Goal: Task Accomplishment & Management: Complete application form

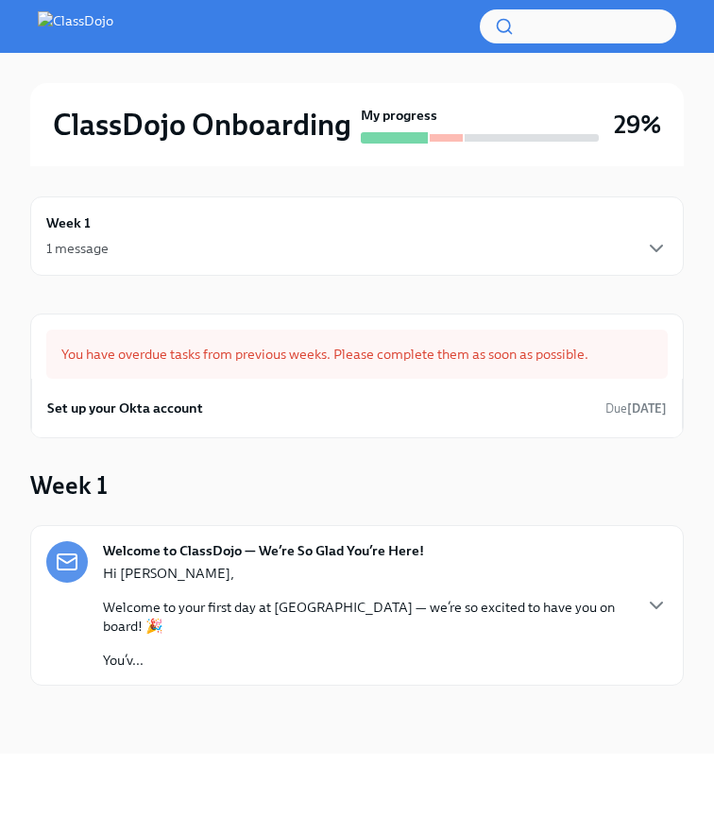
click at [312, 235] on div "Week 1 1 message" at bounding box center [356, 235] width 621 height 47
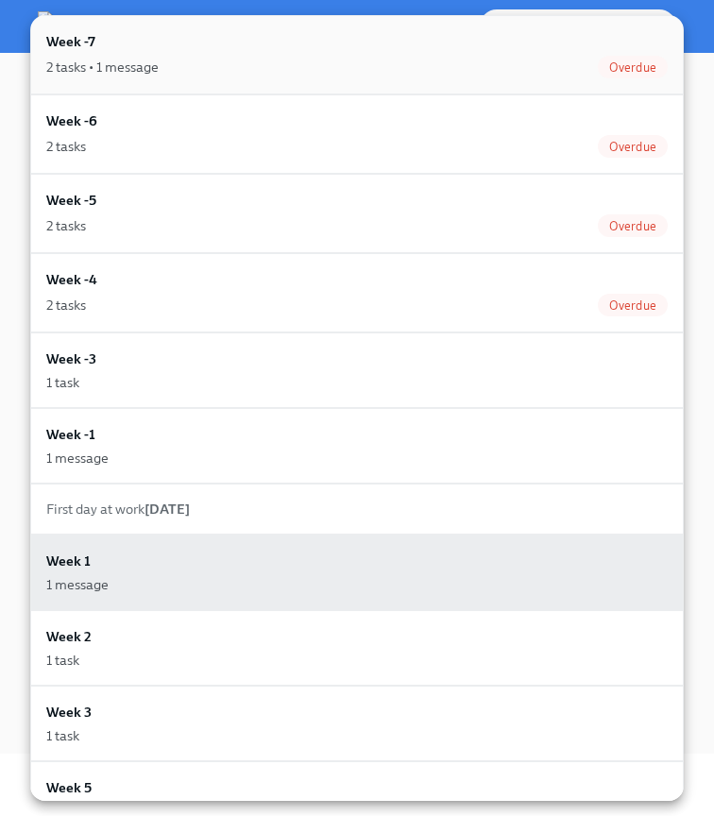
click at [301, 56] on div "2 tasks • 1 message Overdue" at bounding box center [356, 67] width 621 height 23
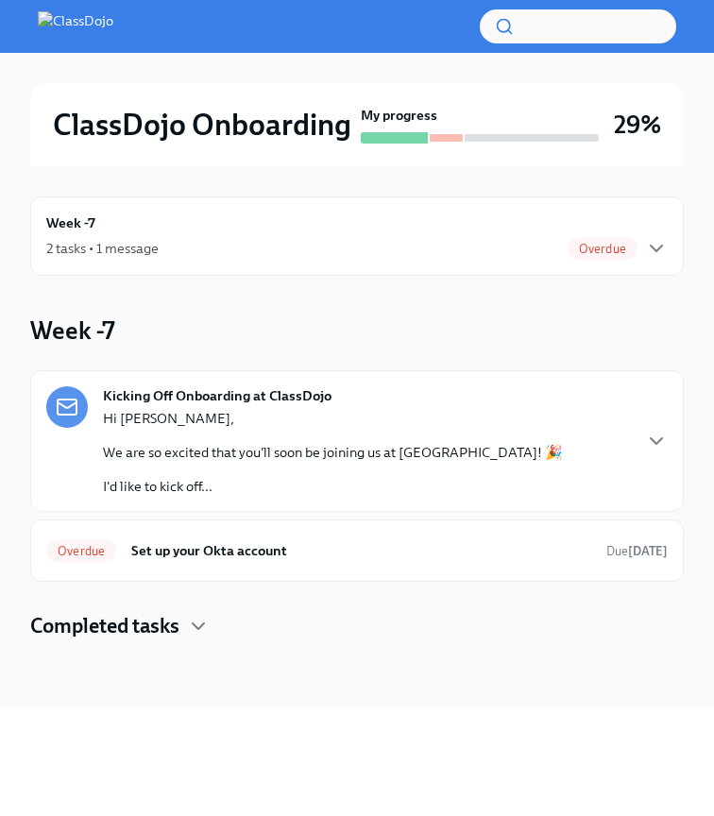
click at [195, 241] on div "2 tasks • 1 message Overdue" at bounding box center [356, 248] width 621 height 23
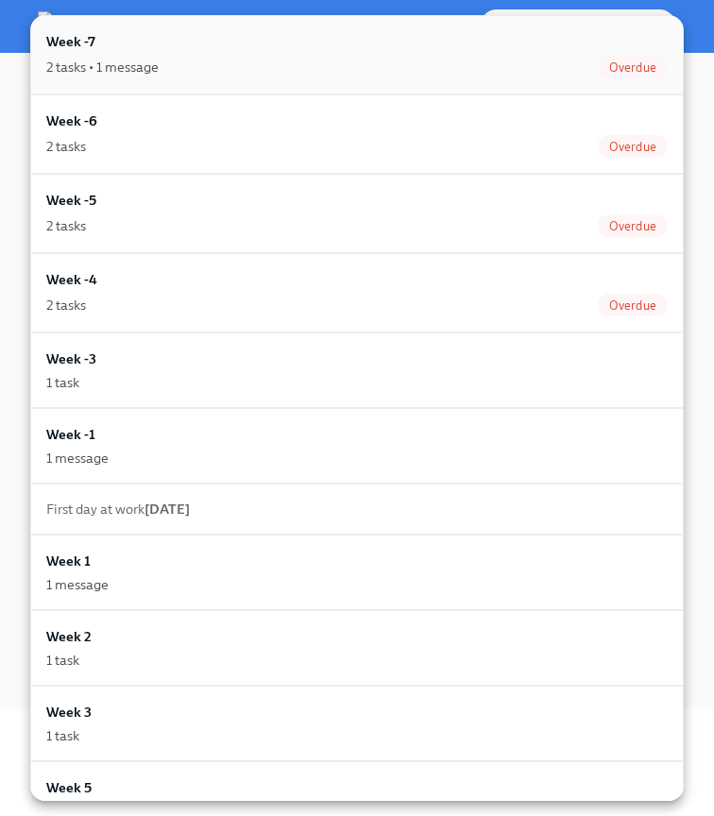
click at [198, 54] on div "Week -7 2 tasks • 1 message Overdue" at bounding box center [356, 54] width 621 height 47
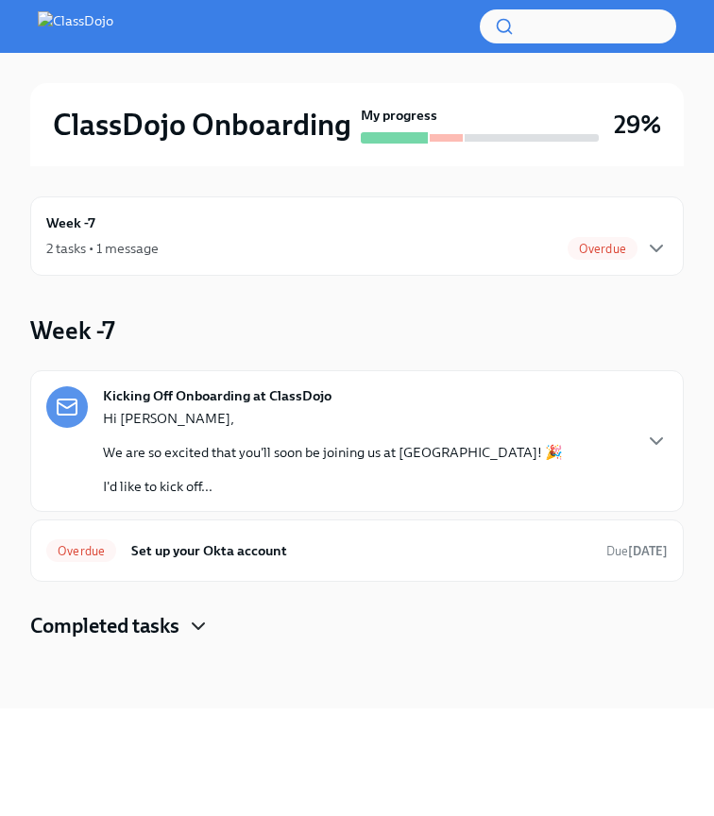
click at [202, 623] on icon "button" at bounding box center [198, 626] width 23 height 23
click at [178, 245] on div "2 tasks • 1 message Overdue" at bounding box center [356, 248] width 621 height 23
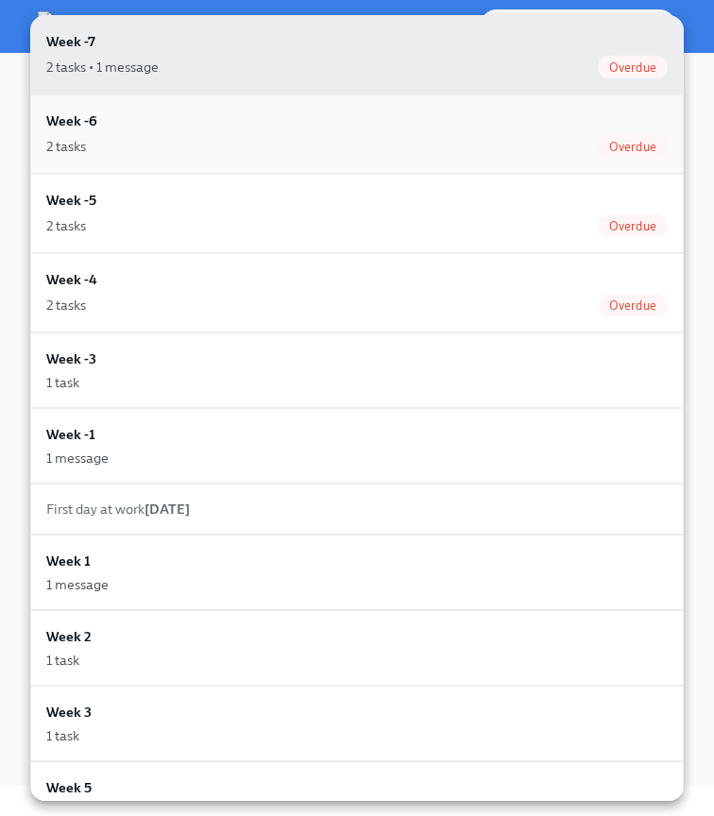
click at [161, 145] on div "2 tasks Overdue" at bounding box center [356, 146] width 621 height 23
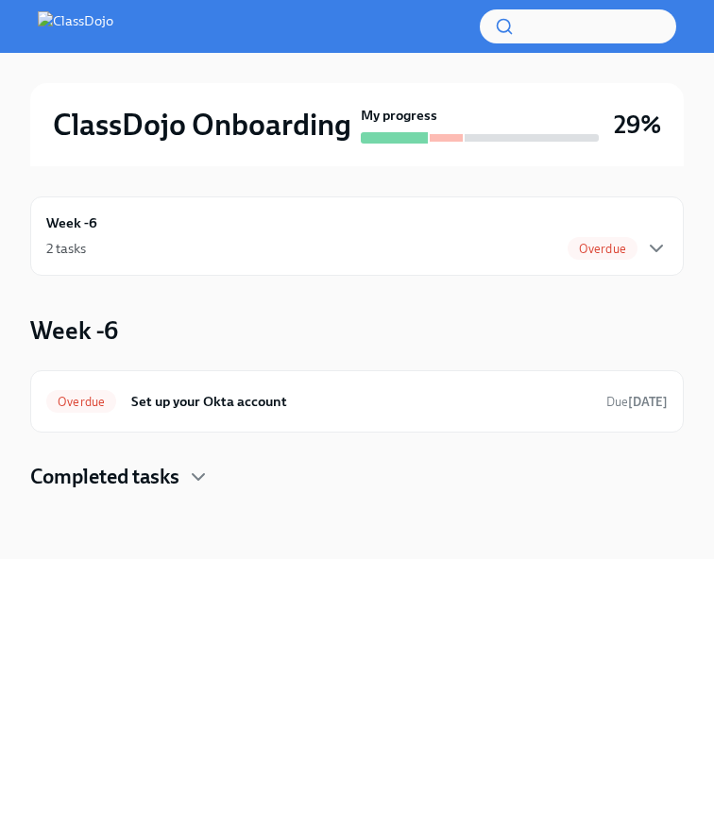
click at [369, 237] on div "2 tasks Overdue" at bounding box center [356, 248] width 621 height 23
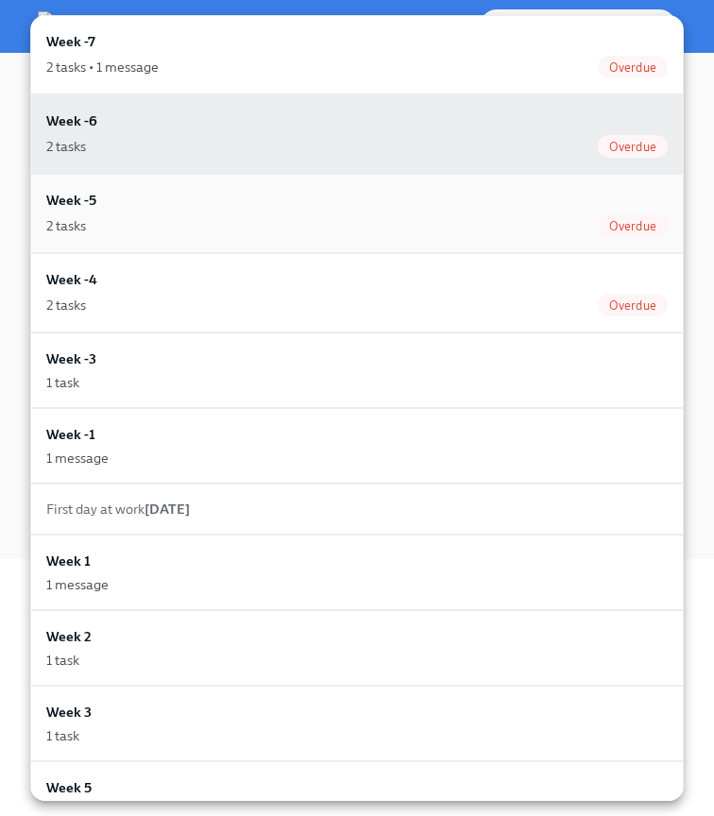
click at [297, 223] on div "2 tasks Overdue" at bounding box center [356, 225] width 621 height 23
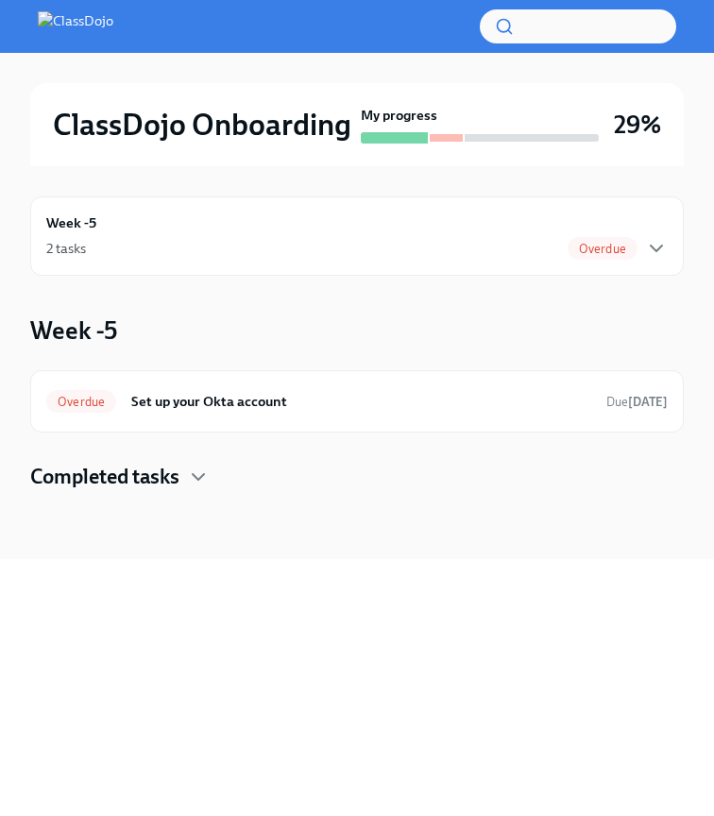
click at [82, 25] on img at bounding box center [76, 26] width 76 height 30
click at [201, 467] on icon "button" at bounding box center [198, 477] width 23 height 23
click at [235, 229] on div "Week -5 2 tasks Overdue" at bounding box center [356, 235] width 621 height 47
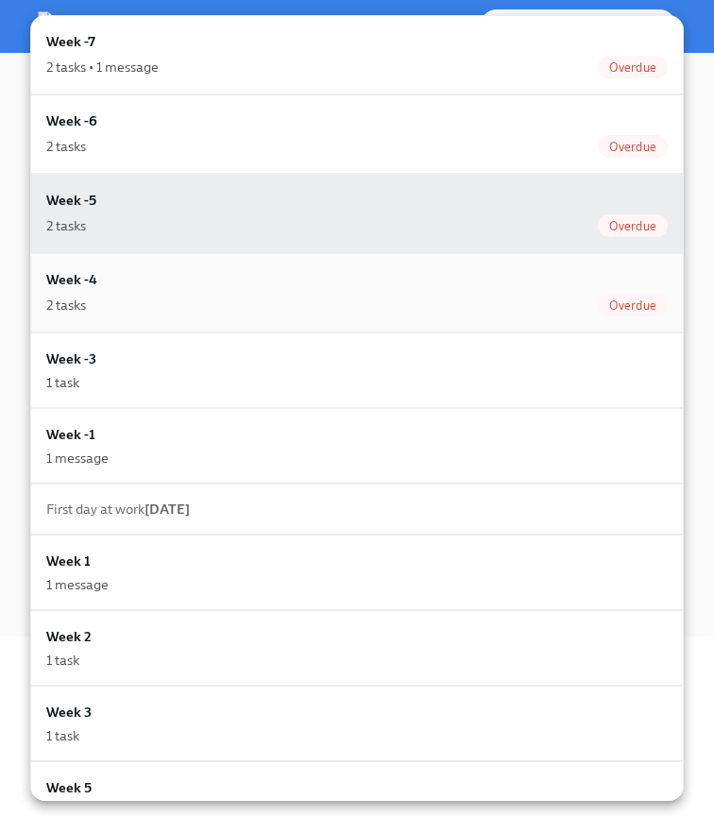
scroll to position [132, 0]
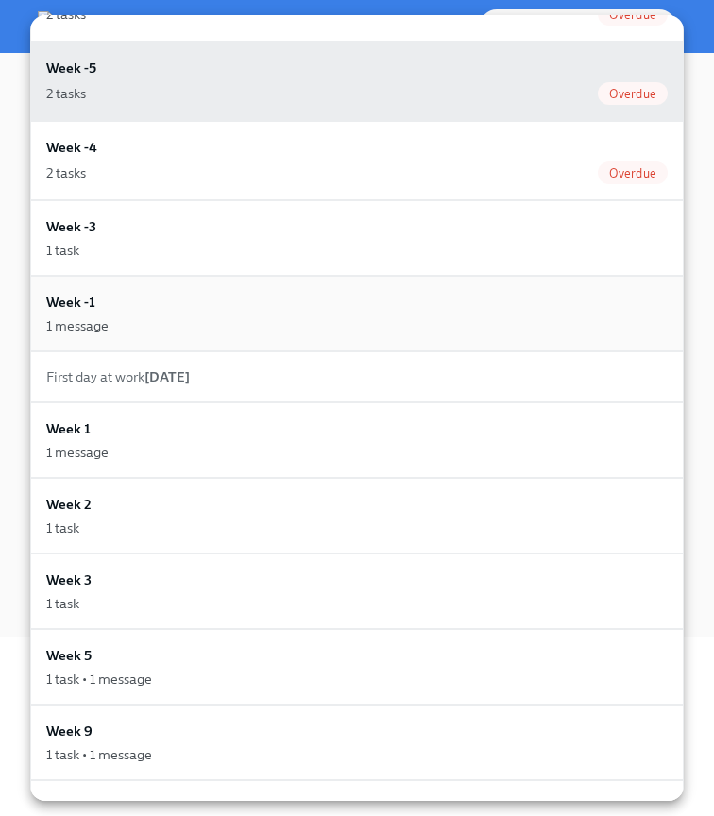
click at [156, 297] on div "Week -1 1 message" at bounding box center [356, 313] width 621 height 43
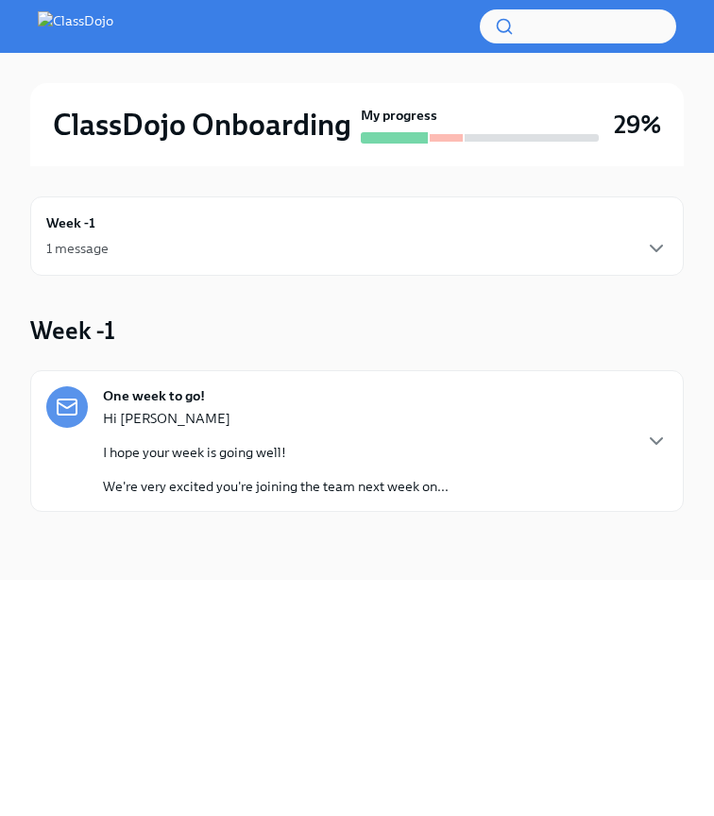
click at [183, 240] on div "1 message" at bounding box center [356, 248] width 621 height 23
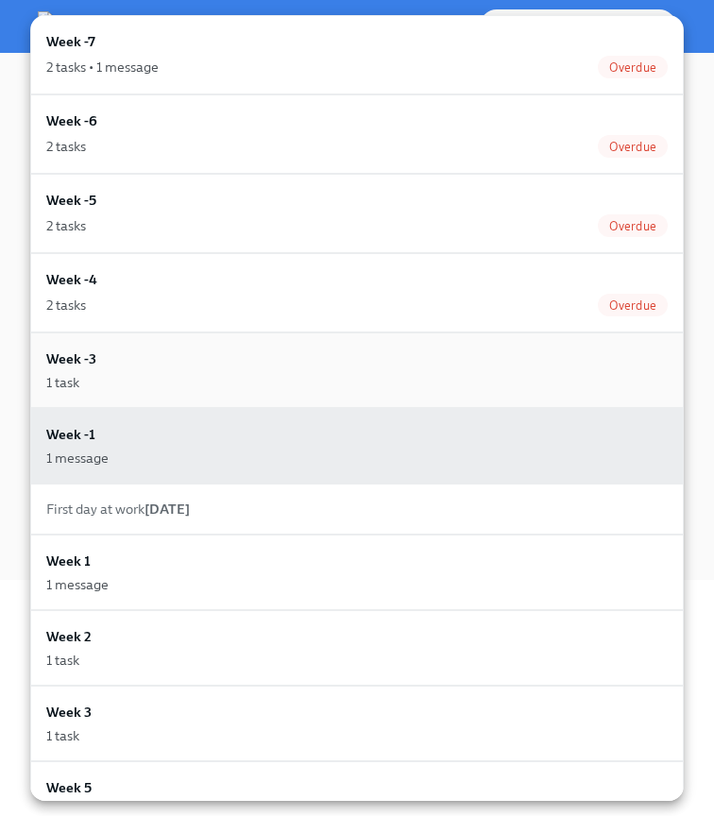
click at [184, 386] on div "1 task" at bounding box center [356, 382] width 621 height 19
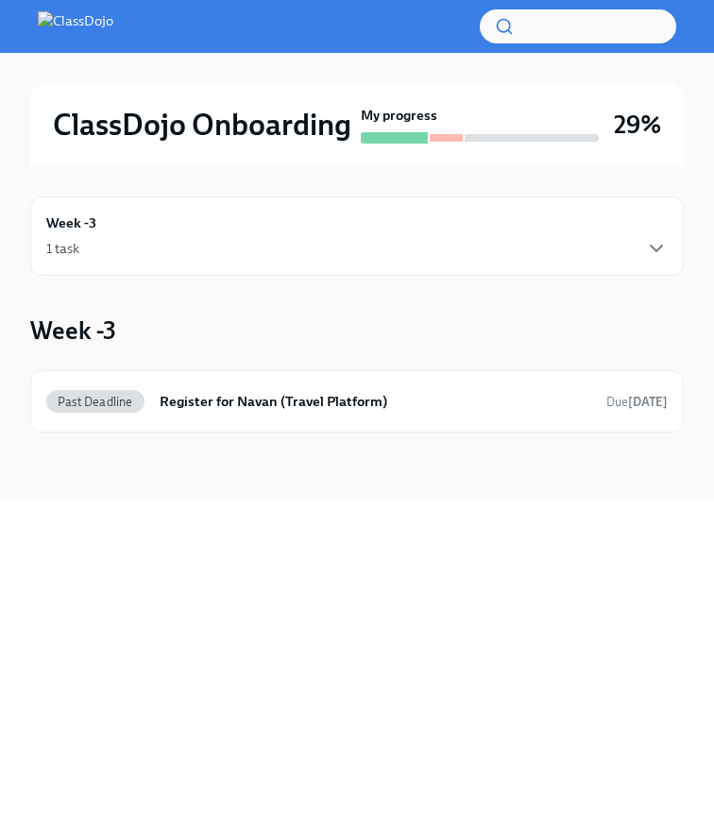
click at [185, 231] on div "Week -3 1 task" at bounding box center [356, 235] width 621 height 47
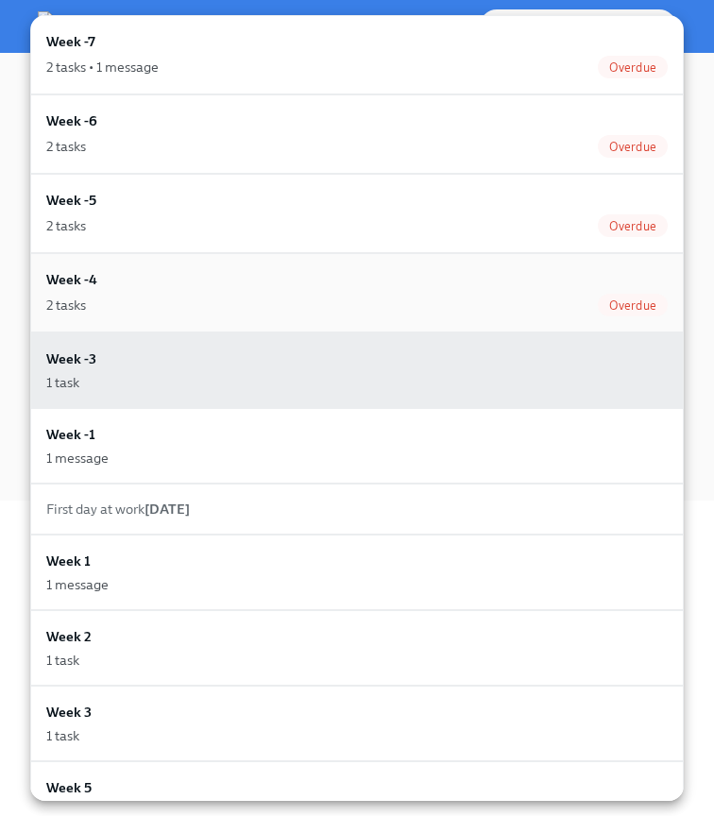
click at [148, 290] on div "Week -4 2 tasks Overdue" at bounding box center [356, 292] width 621 height 47
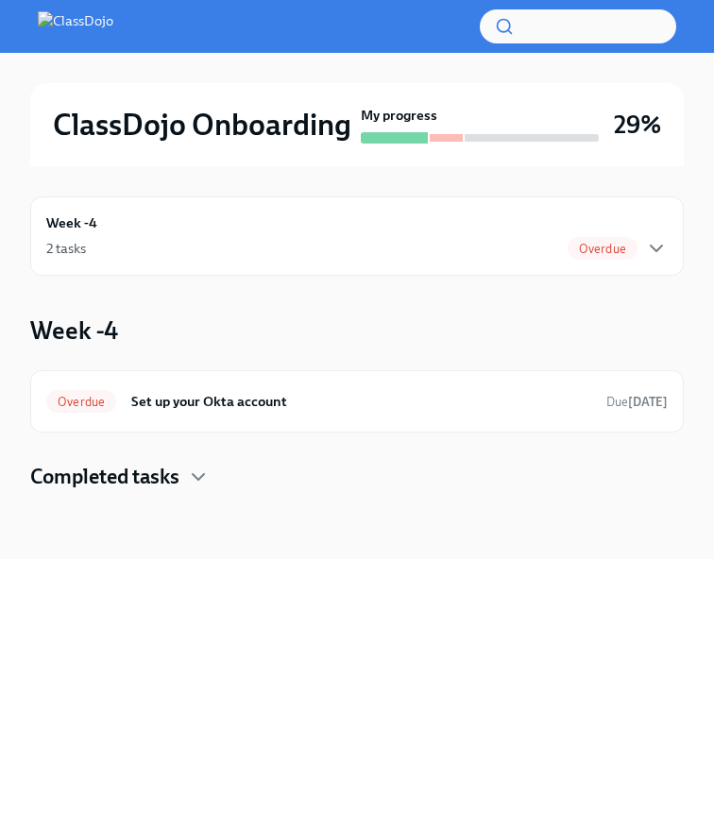
click at [203, 233] on div "Week -4 2 tasks Overdue" at bounding box center [356, 235] width 621 height 47
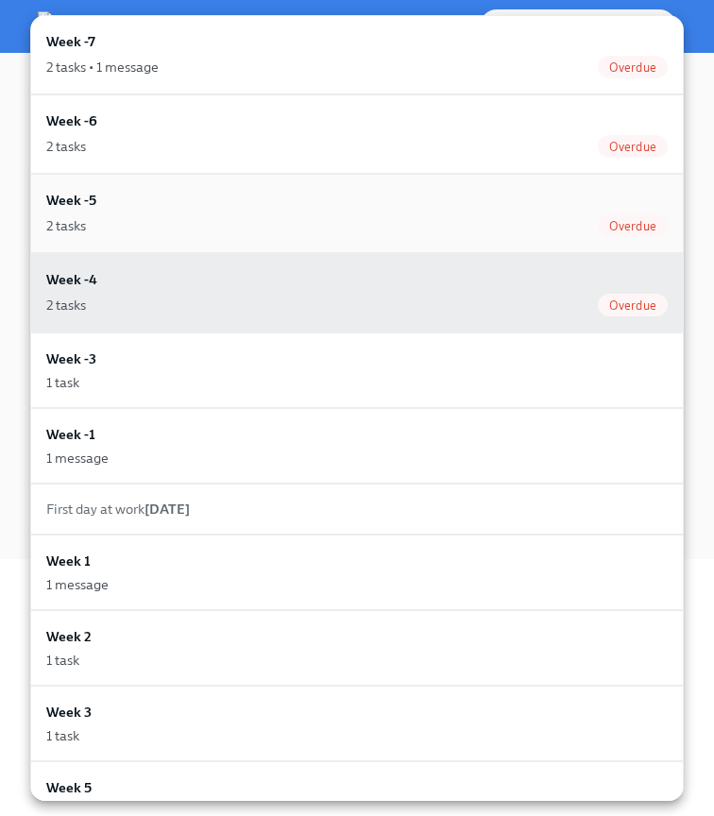
click at [198, 211] on div "Week -5 2 tasks Overdue" at bounding box center [356, 213] width 621 height 47
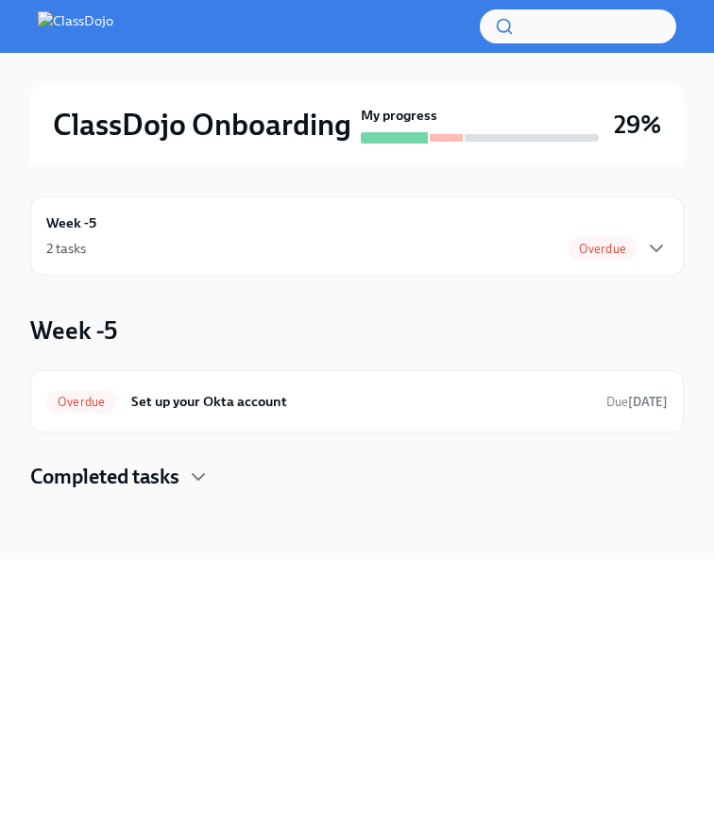
click at [214, 244] on div "2 tasks Overdue" at bounding box center [356, 248] width 621 height 23
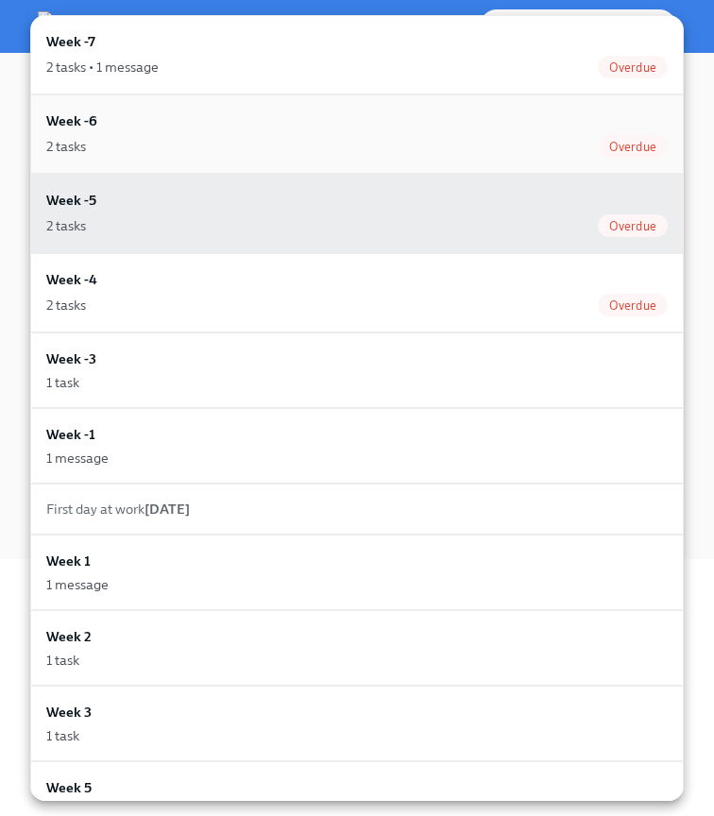
click at [188, 140] on div "2 tasks Overdue" at bounding box center [356, 146] width 621 height 23
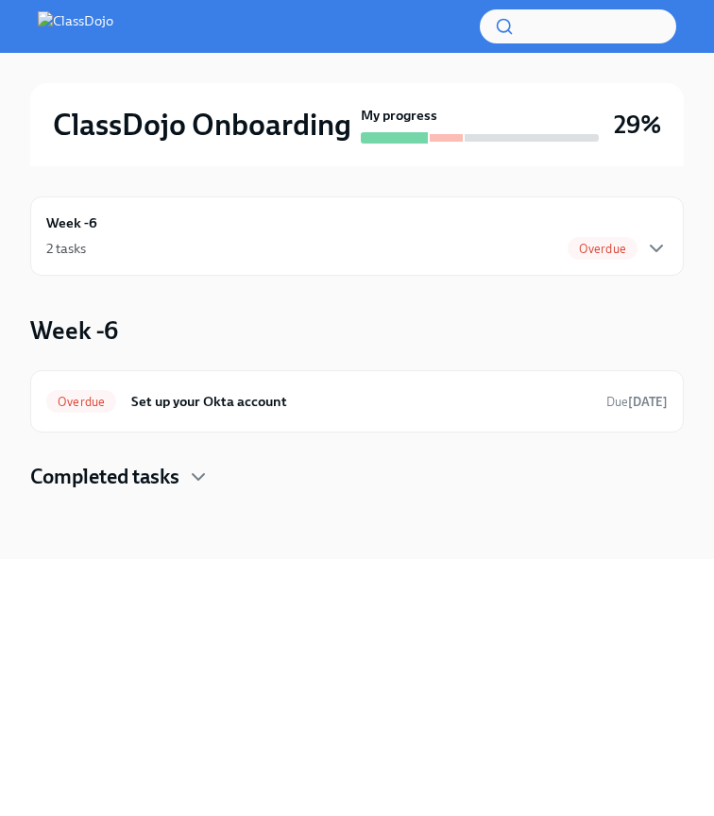
click at [225, 244] on div "2 tasks Overdue" at bounding box center [356, 248] width 621 height 23
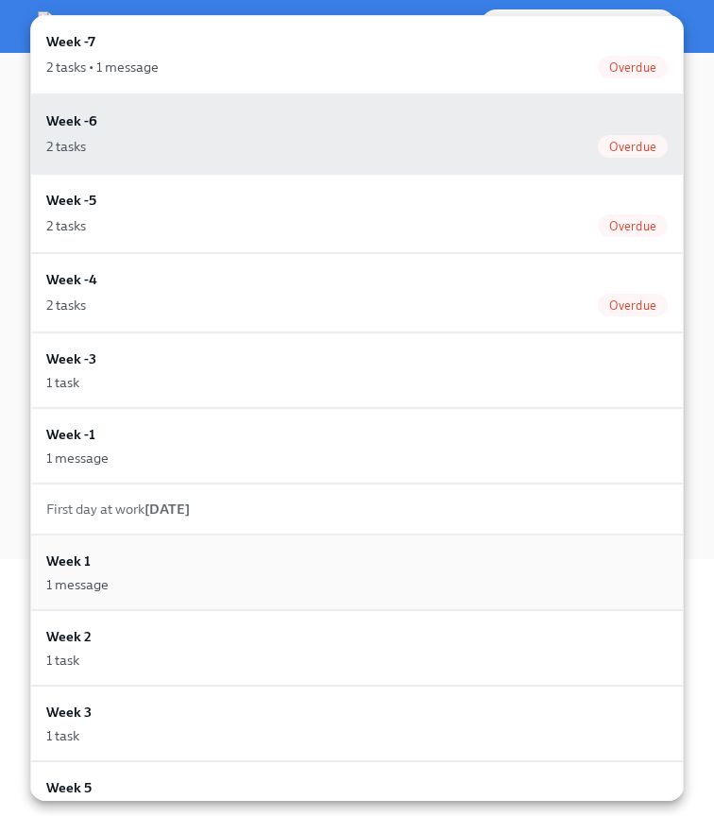
click at [178, 592] on div "1 message" at bounding box center [356, 584] width 621 height 19
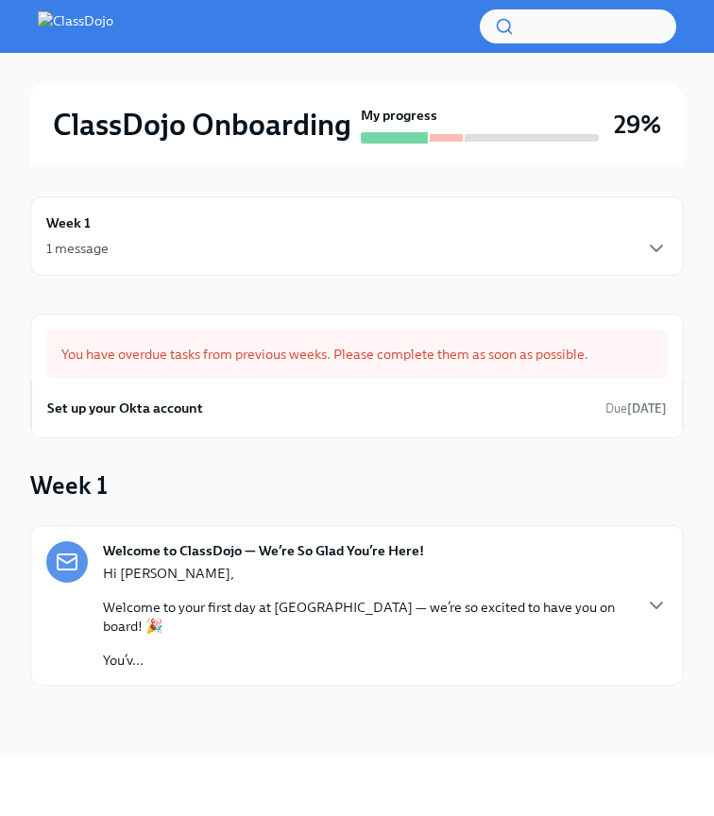
click at [227, 246] on div "1 message" at bounding box center [356, 248] width 621 height 23
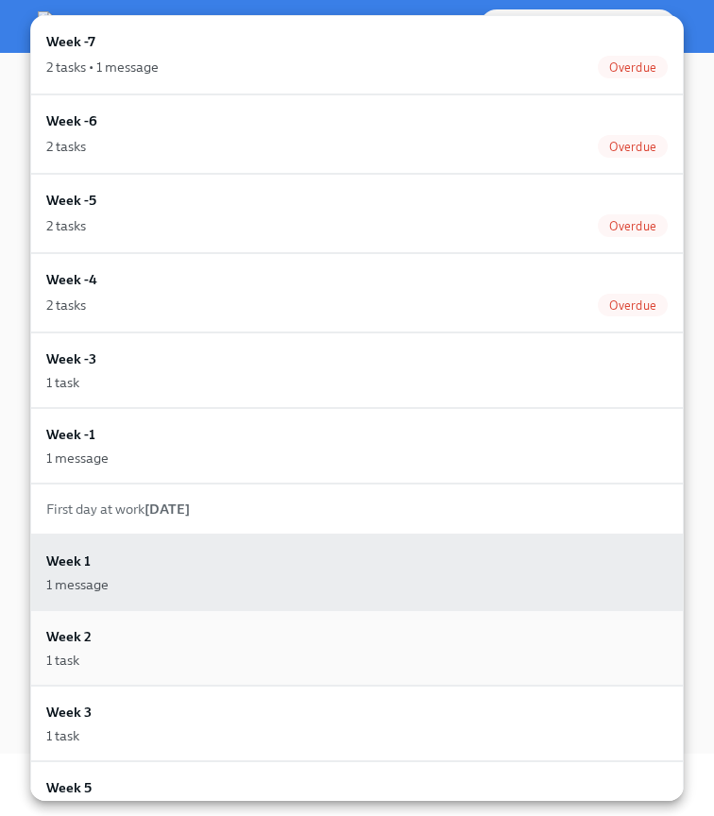
click at [169, 622] on div "Week 2 1 task" at bounding box center [356, 648] width 653 height 76
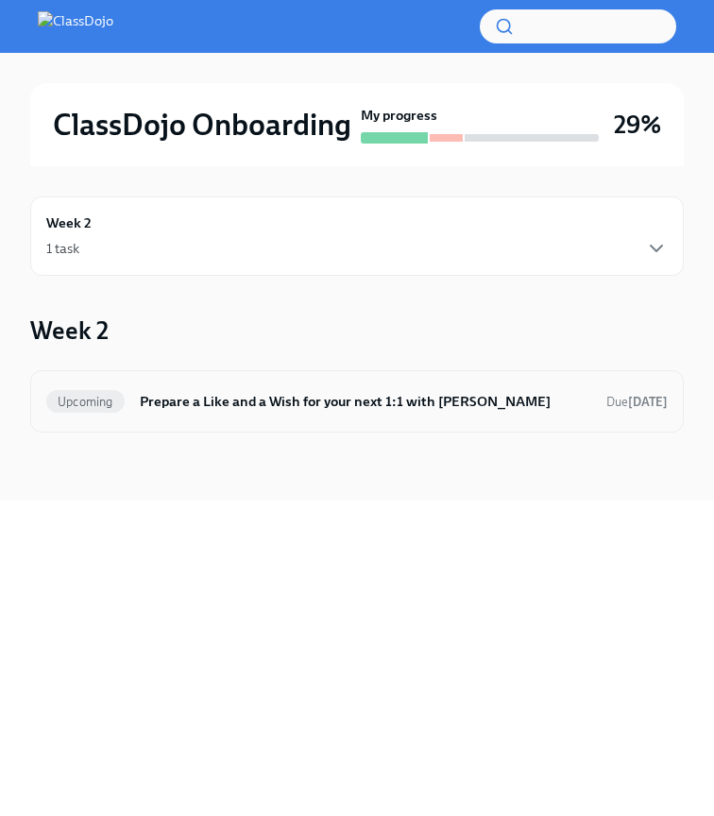
click at [342, 409] on h6 "Prepare a Like and a Wish for your next 1:1 with [PERSON_NAME]" at bounding box center [365, 401] width 451 height 21
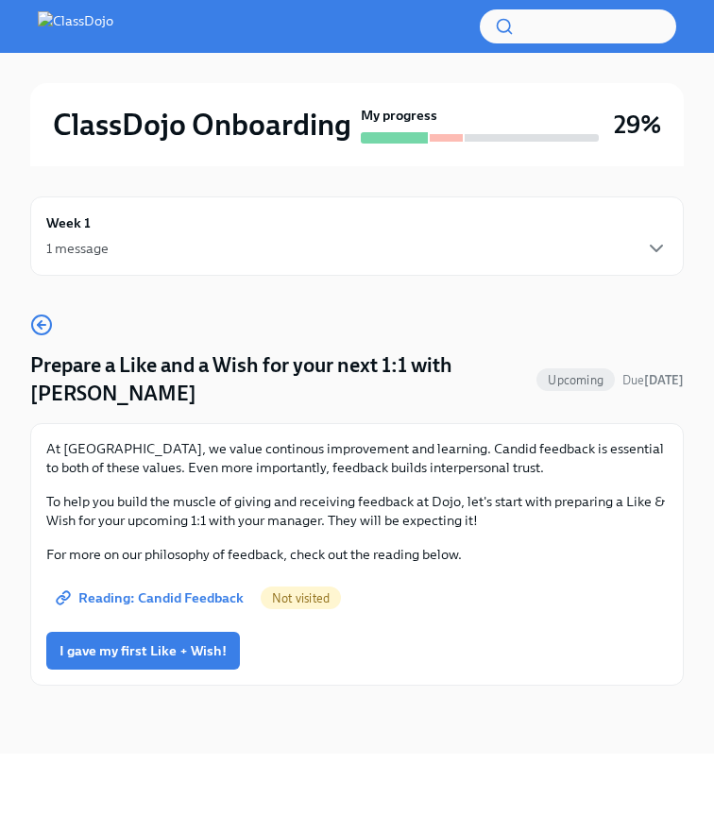
click at [276, 230] on div "Week 1 1 message" at bounding box center [356, 235] width 621 height 47
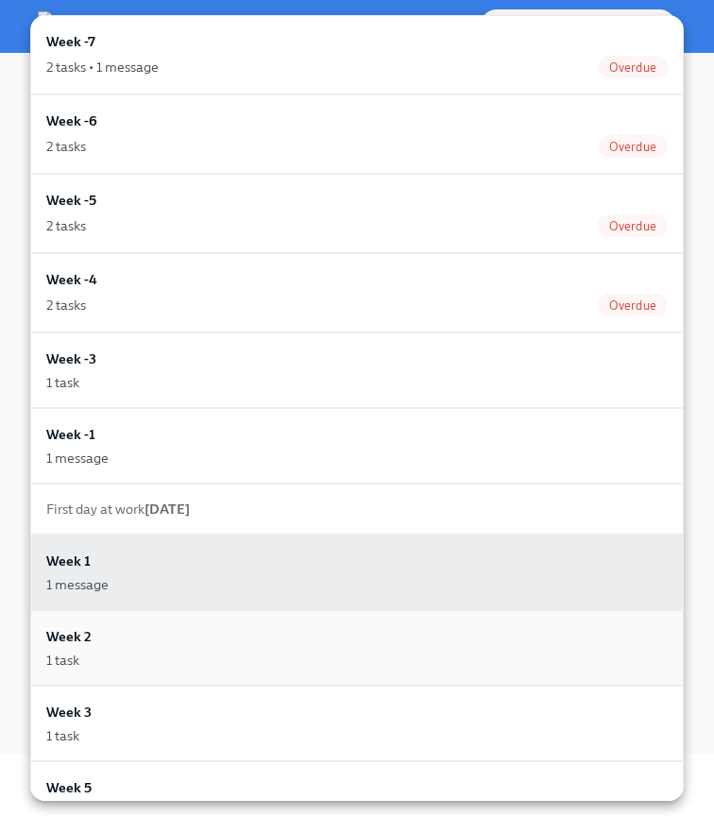
click at [93, 640] on div "Week 2 1 task" at bounding box center [356, 647] width 621 height 43
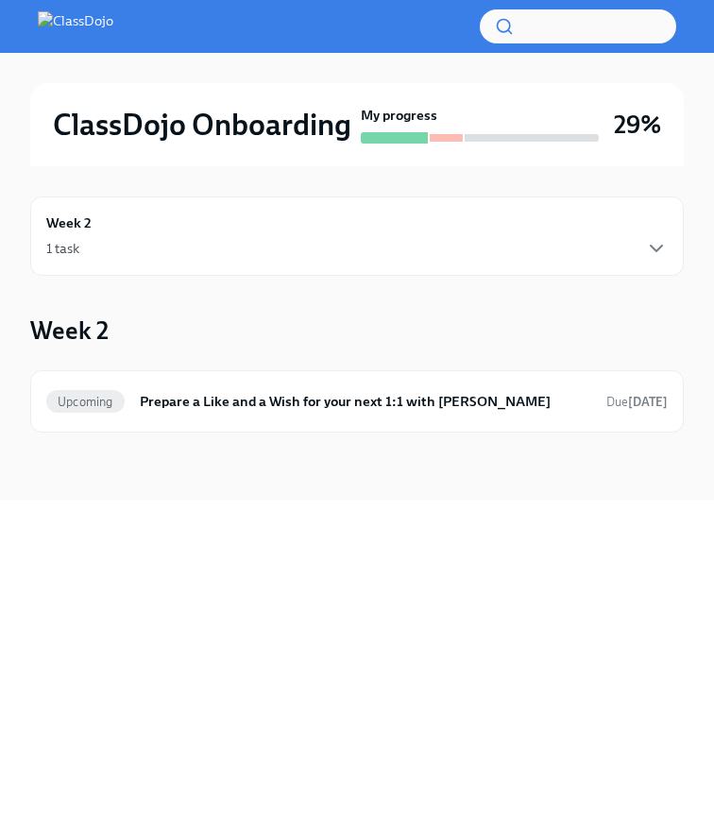
click at [264, 265] on div "Week 2 1 task" at bounding box center [356, 235] width 653 height 79
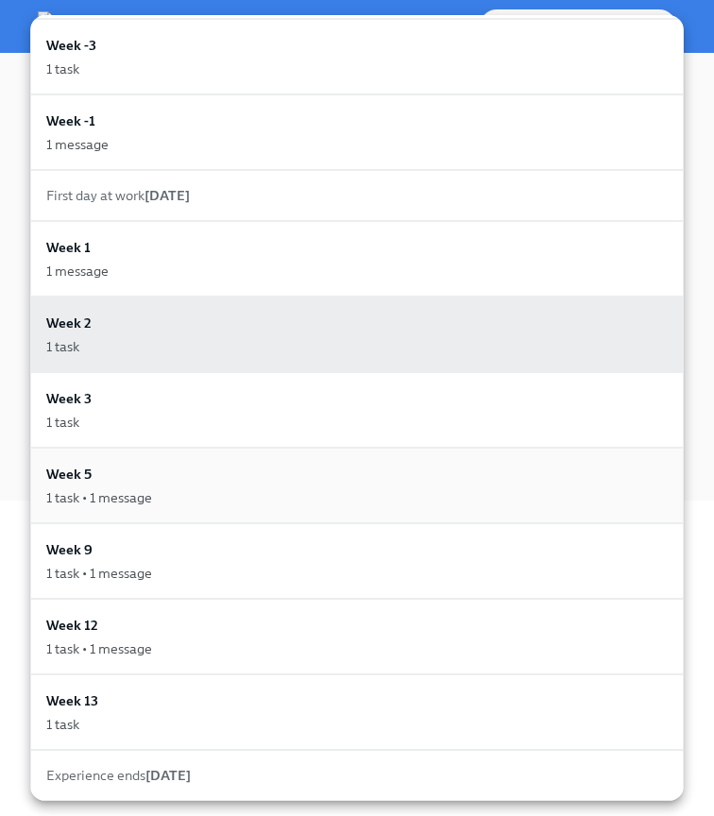
scroll to position [314, 0]
click at [234, 424] on div "1 task" at bounding box center [356, 422] width 621 height 19
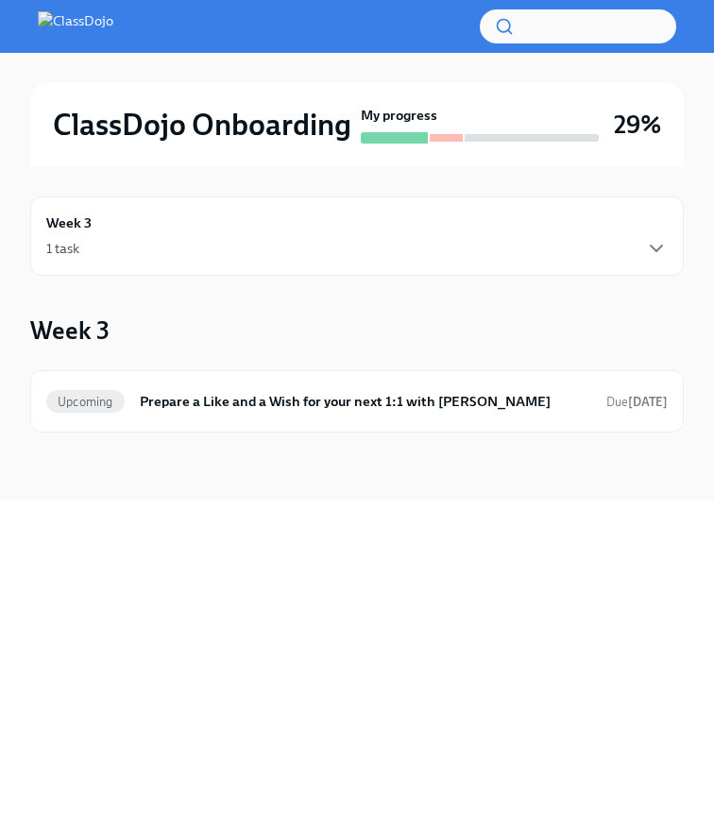
click at [248, 217] on div "Week 3 1 task" at bounding box center [356, 235] width 621 height 47
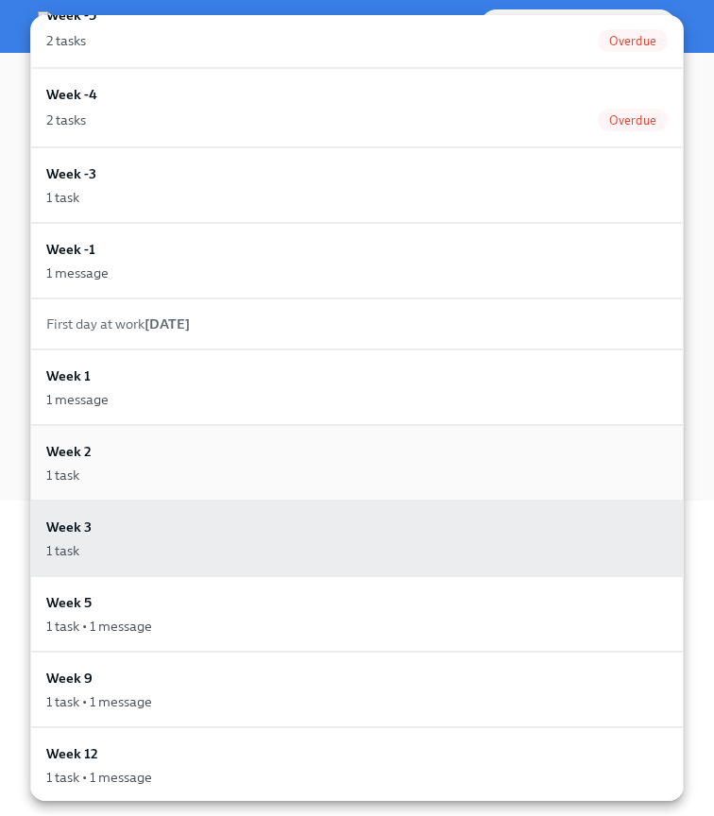
scroll to position [218, 0]
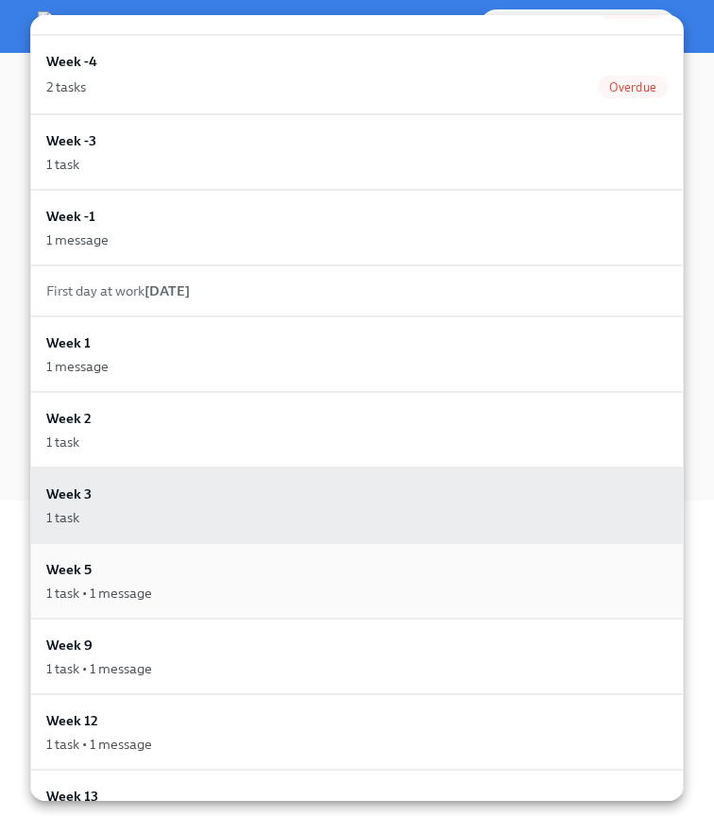
click at [220, 572] on div "Week 5 1 task • 1 message" at bounding box center [356, 580] width 621 height 43
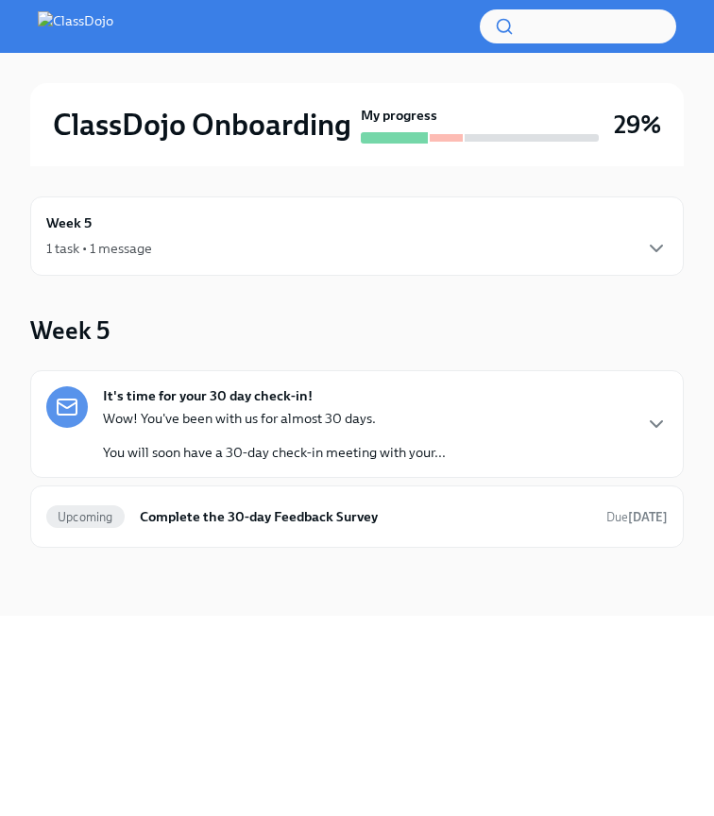
click at [493, 266] on div "Week 5 1 task • 1 message" at bounding box center [356, 235] width 653 height 79
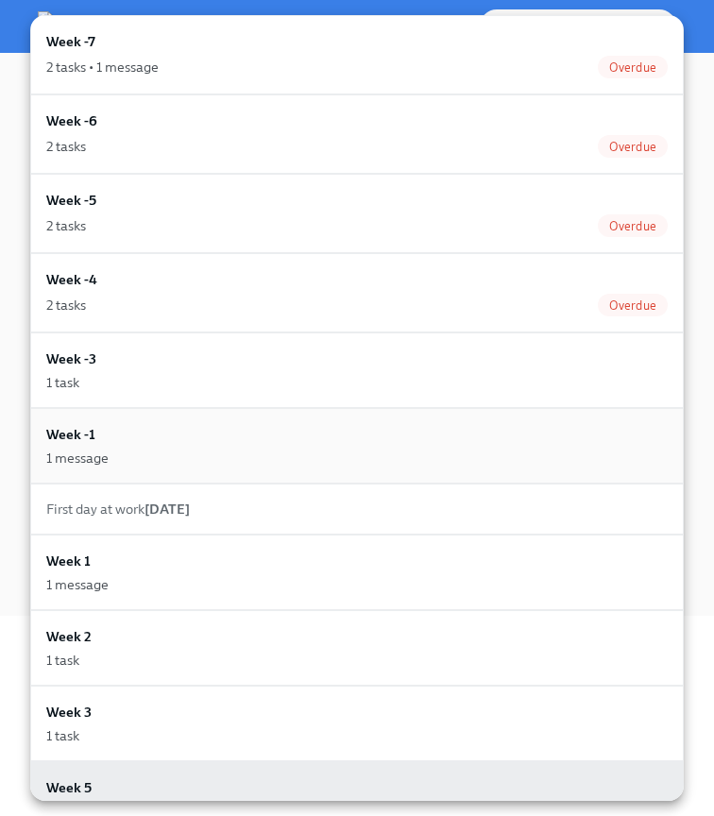
click at [191, 450] on div "1 message" at bounding box center [356, 458] width 621 height 19
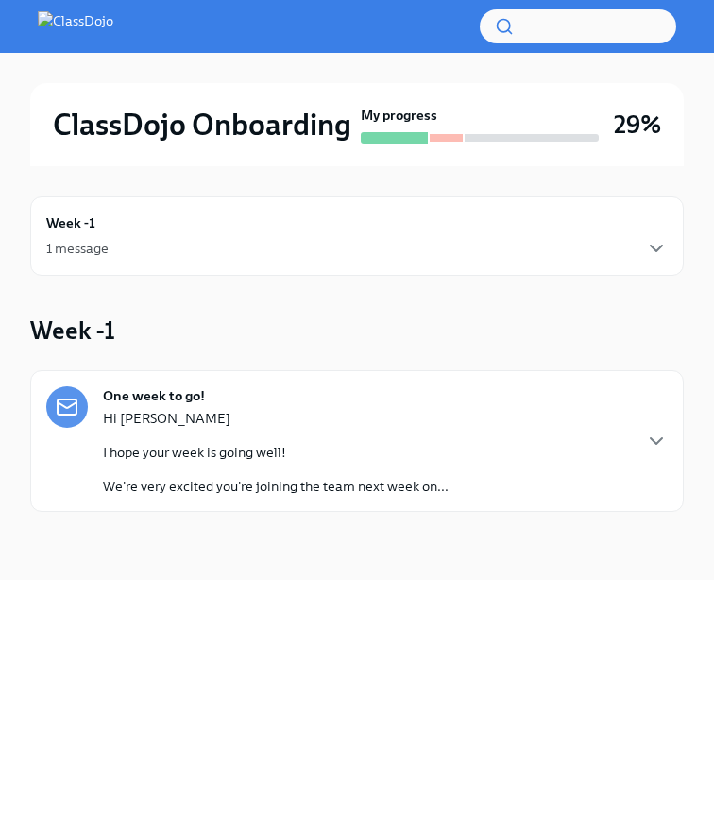
click at [263, 231] on div "Week -1 1 message" at bounding box center [356, 235] width 621 height 47
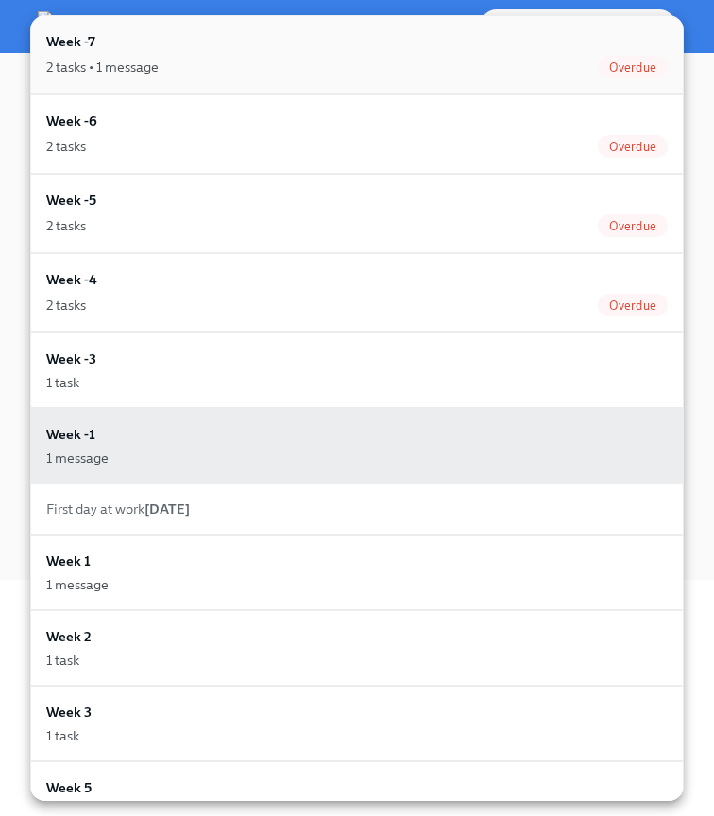
click at [169, 65] on div "2 tasks • 1 message Overdue" at bounding box center [356, 67] width 621 height 23
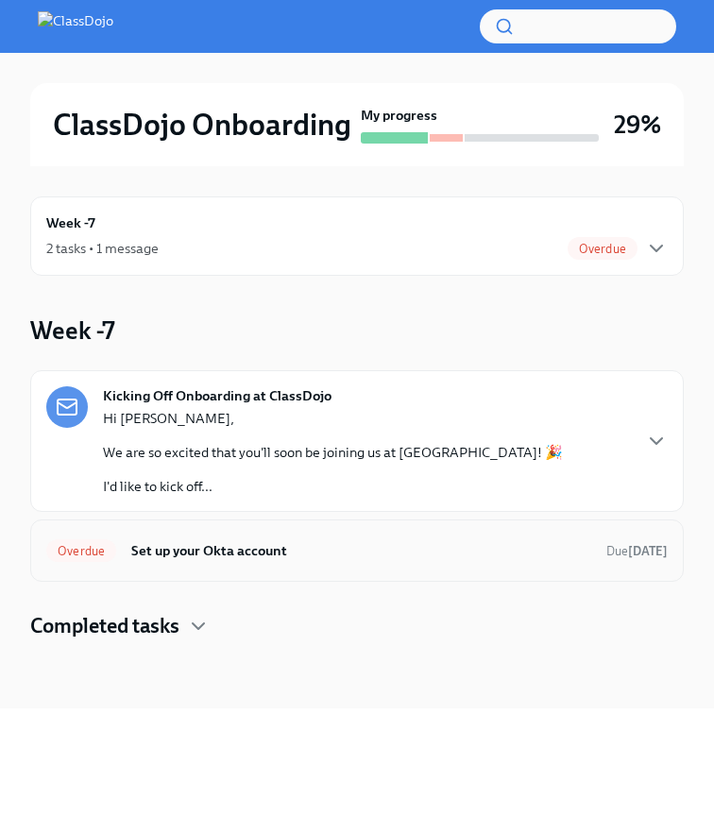
click at [267, 545] on h6 "Set up your Okta account" at bounding box center [361, 550] width 460 height 21
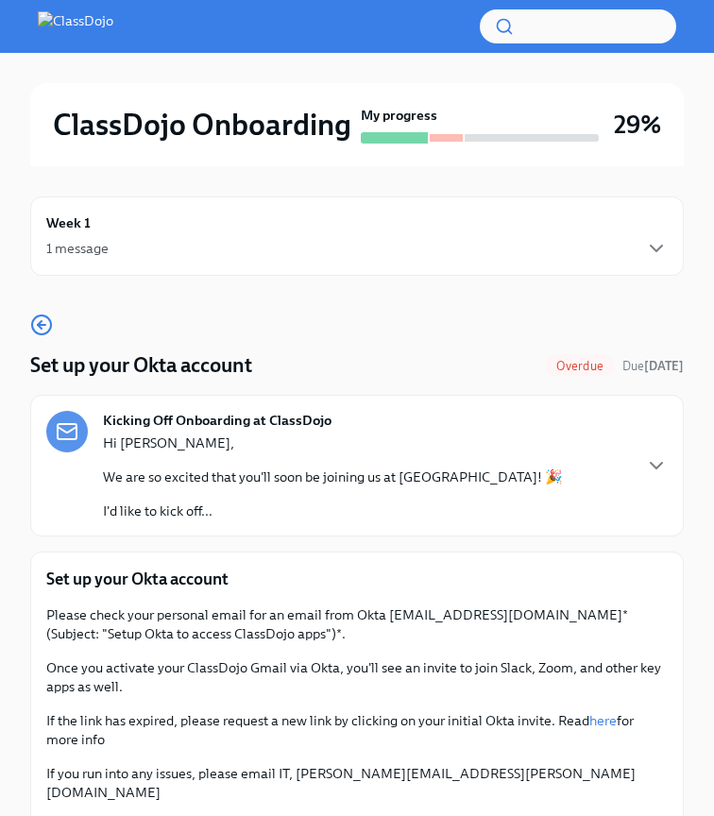
click at [234, 230] on div "Week 1 1 message" at bounding box center [356, 235] width 621 height 47
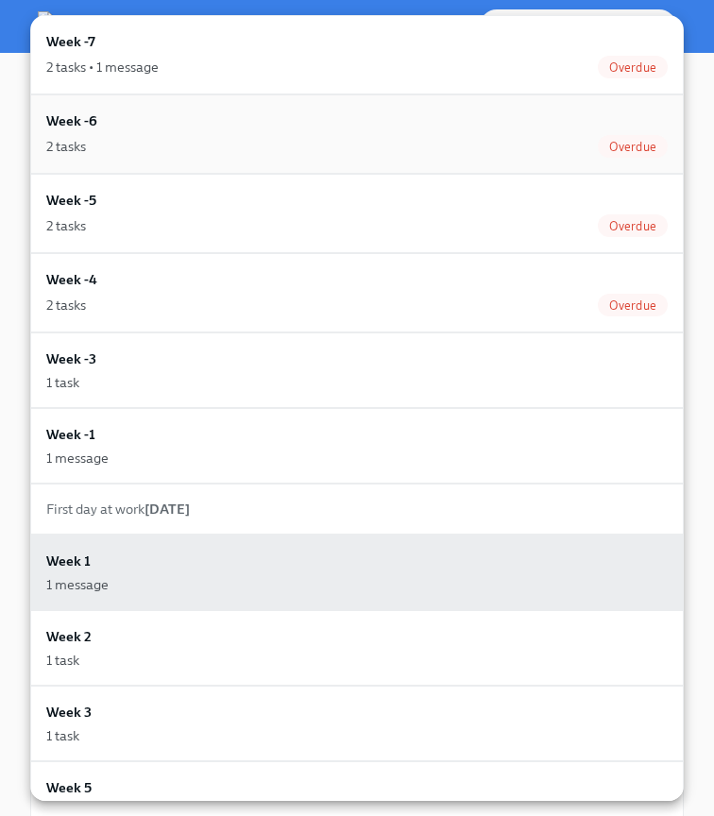
click at [164, 140] on div "2 tasks Overdue" at bounding box center [356, 146] width 621 height 23
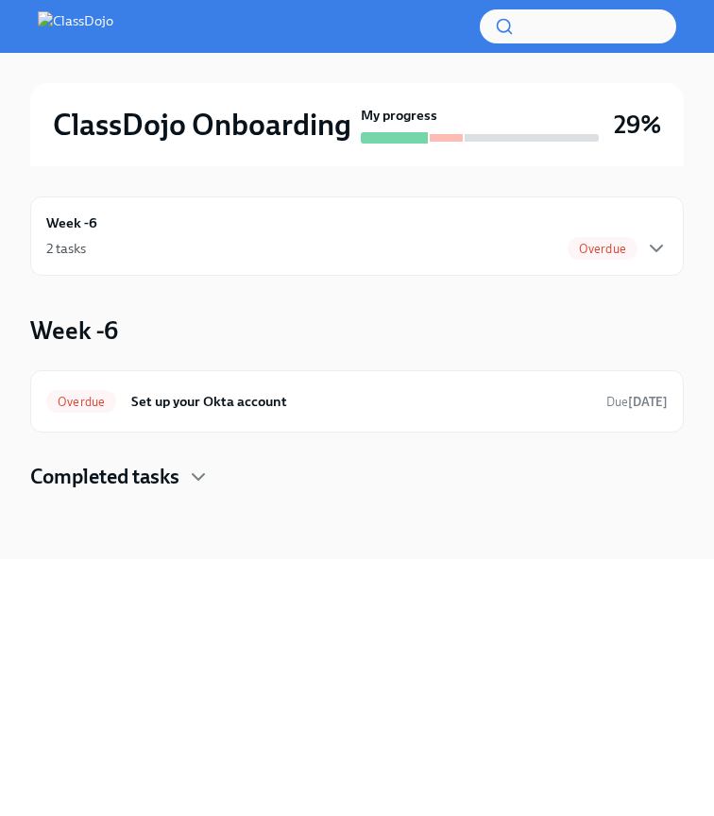
click at [234, 241] on div "2 tasks Overdue" at bounding box center [356, 248] width 621 height 23
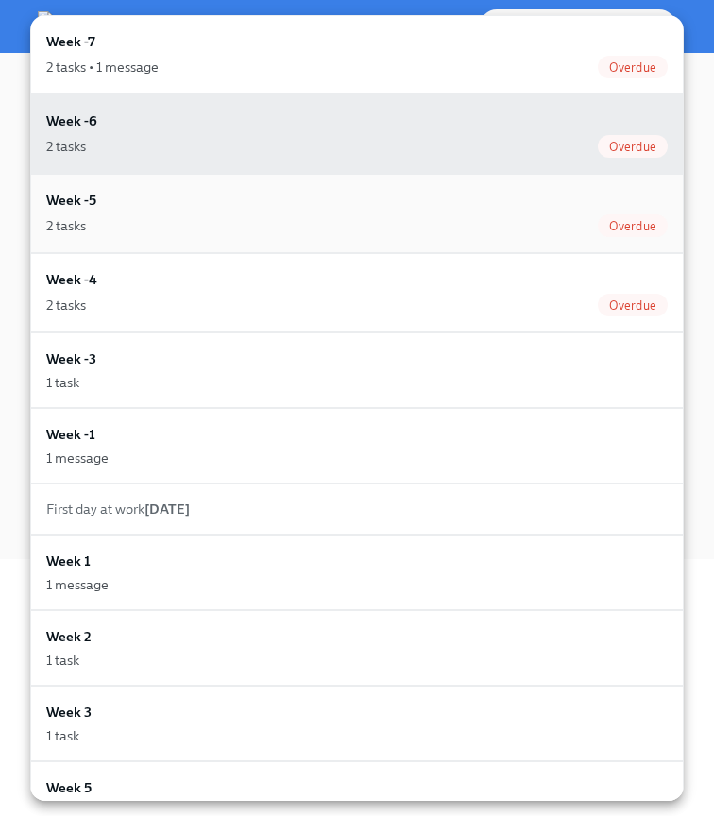
click at [198, 239] on div "Week -5 2 tasks Overdue" at bounding box center [356, 213] width 653 height 79
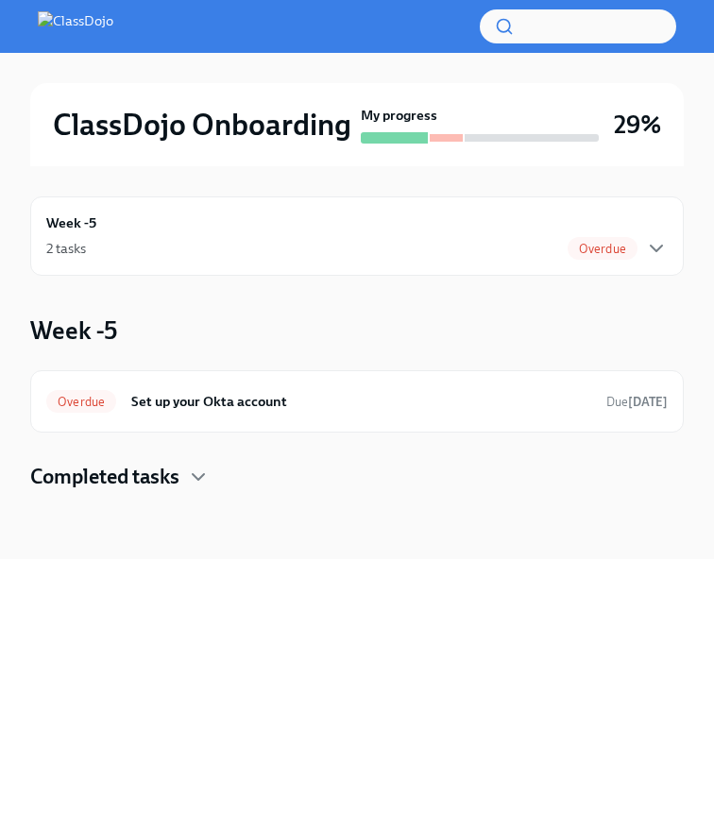
click at [219, 232] on div "Week -5 2 tasks Overdue" at bounding box center [356, 235] width 621 height 47
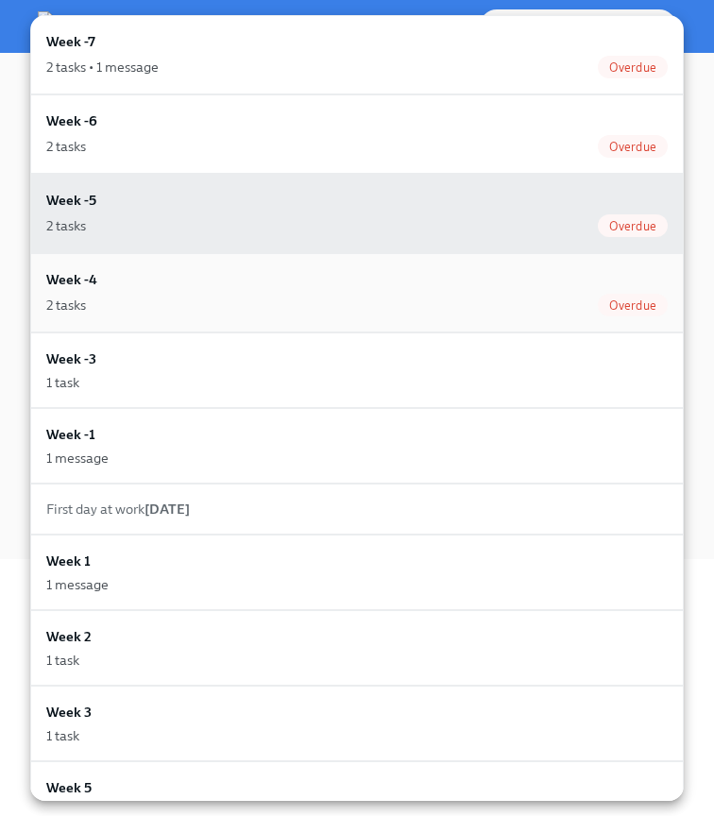
click at [198, 301] on div "2 tasks Overdue" at bounding box center [356, 305] width 621 height 23
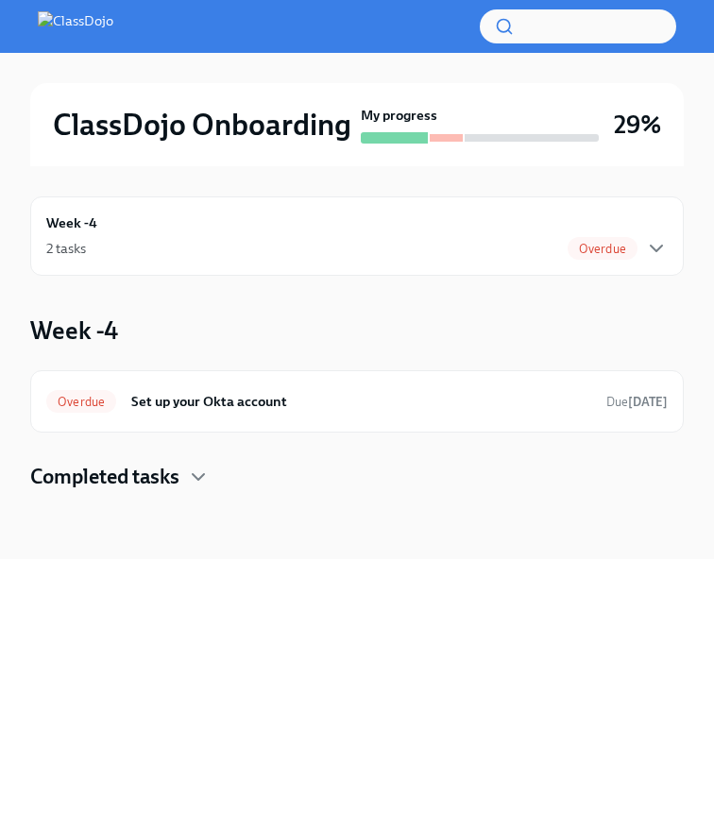
click at [266, 241] on div "2 tasks Overdue" at bounding box center [356, 248] width 621 height 23
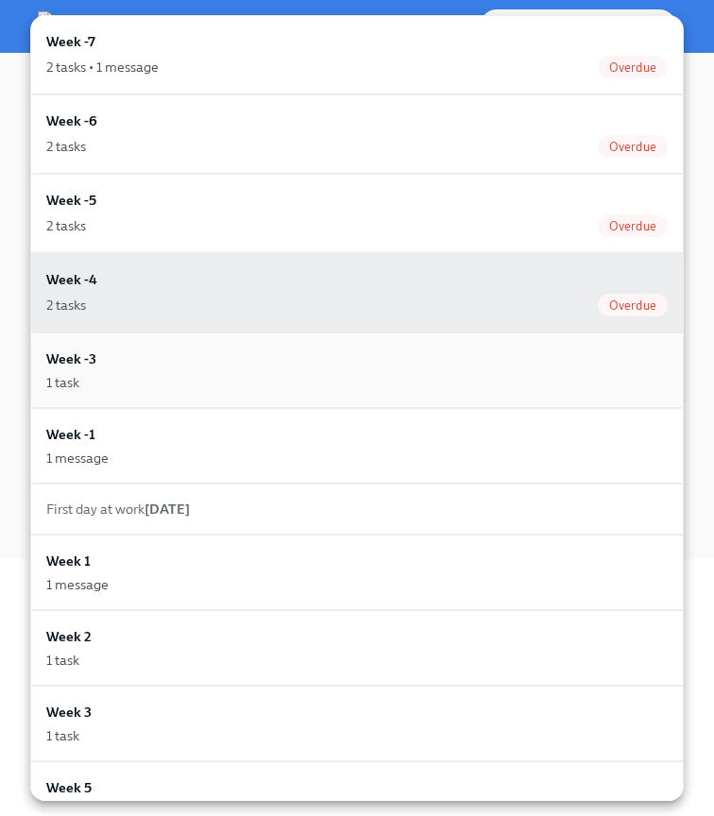
click at [196, 374] on div "1 task" at bounding box center [356, 382] width 621 height 19
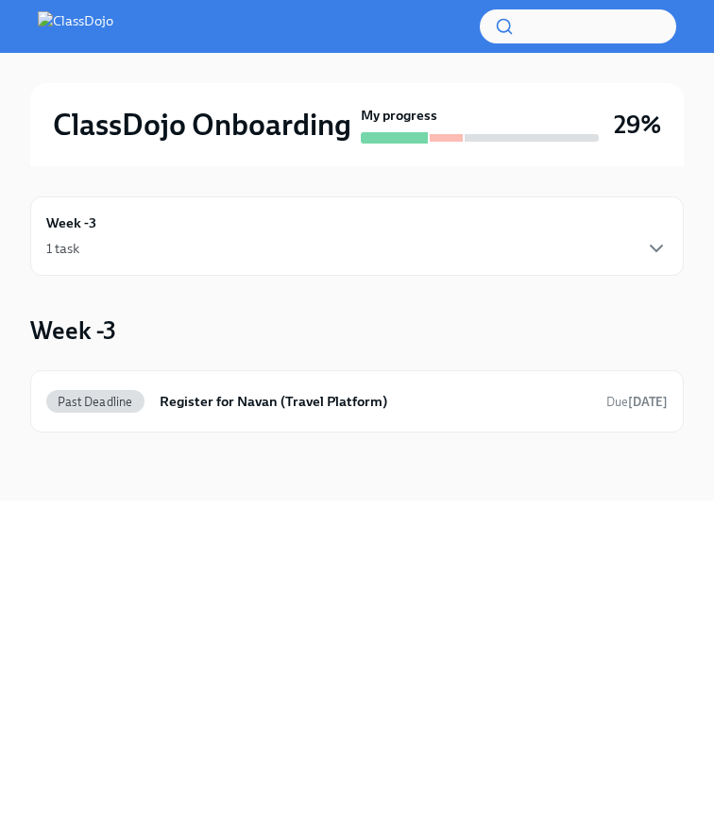
click at [199, 249] on div "1 task" at bounding box center [356, 248] width 621 height 23
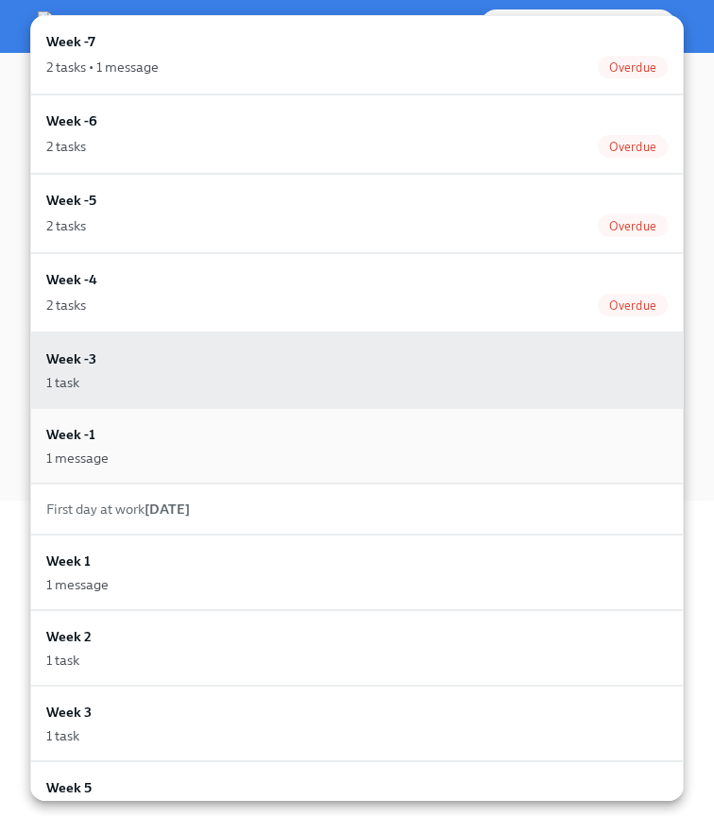
click at [181, 448] on div "Week -1 1 message" at bounding box center [356, 445] width 621 height 43
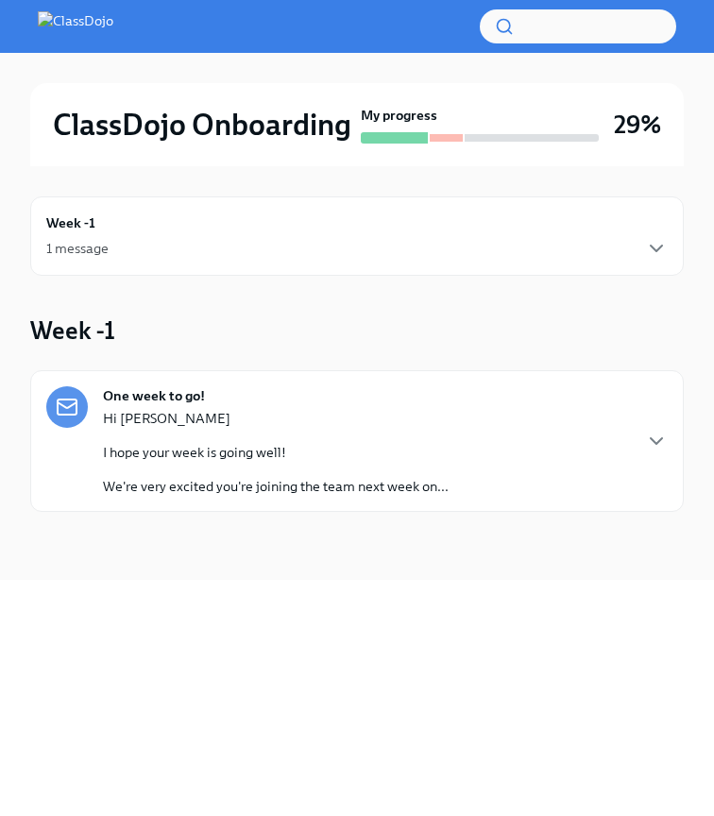
click at [236, 412] on p "Hi [PERSON_NAME]" at bounding box center [276, 418] width 346 height 19
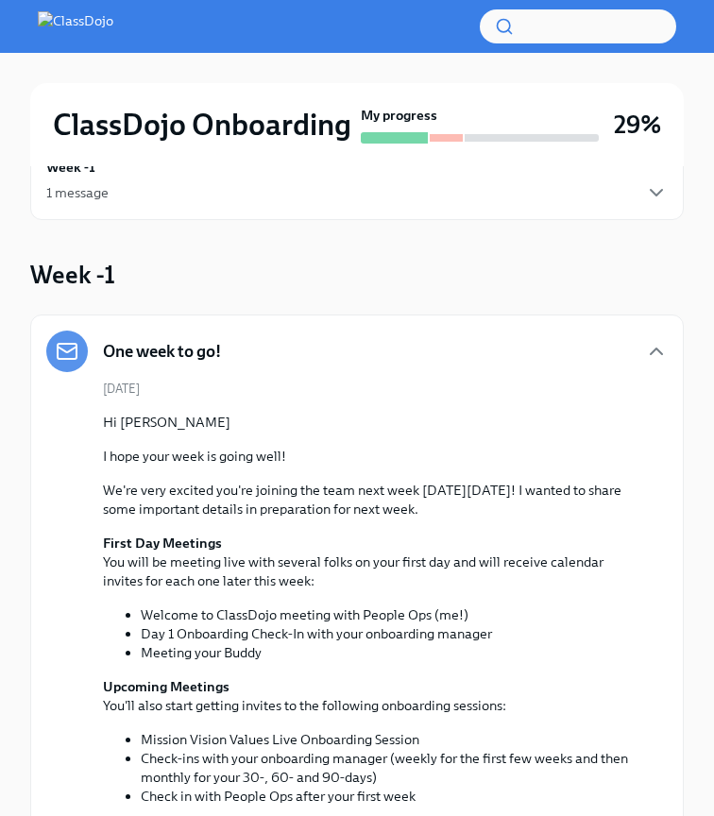
scroll to position [1, 0]
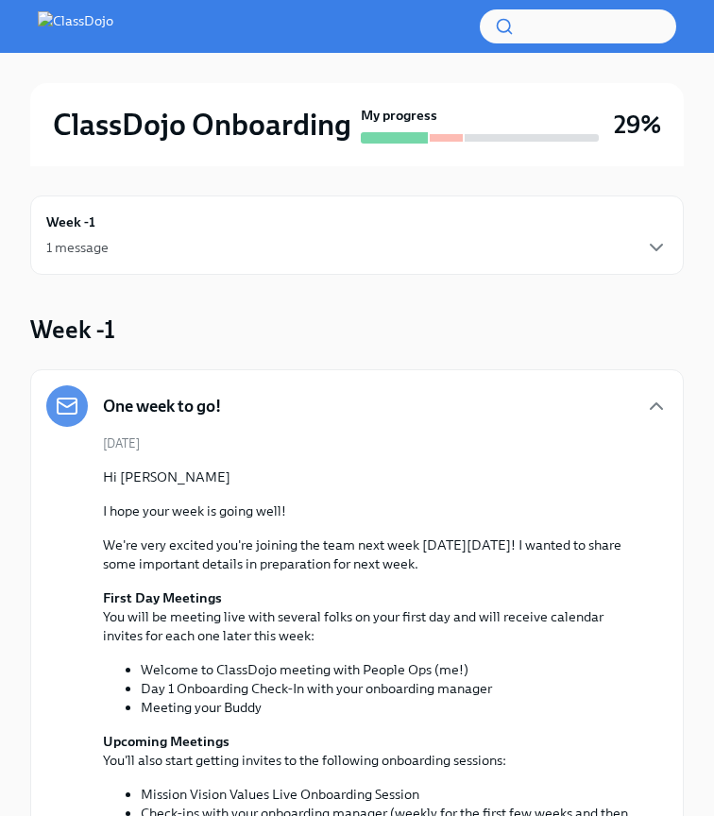
click at [631, 407] on div "One week to go!" at bounding box center [356, 406] width 621 height 42
click at [649, 406] on icon "button" at bounding box center [656, 406] width 23 height 23
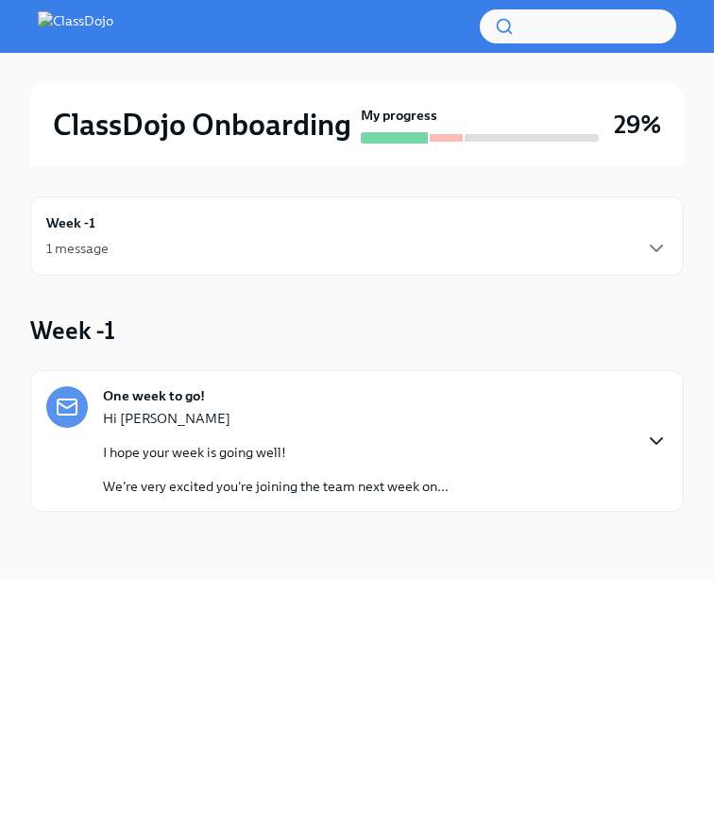
scroll to position [0, 0]
click at [295, 217] on div "Week -1 1 message" at bounding box center [356, 235] width 621 height 47
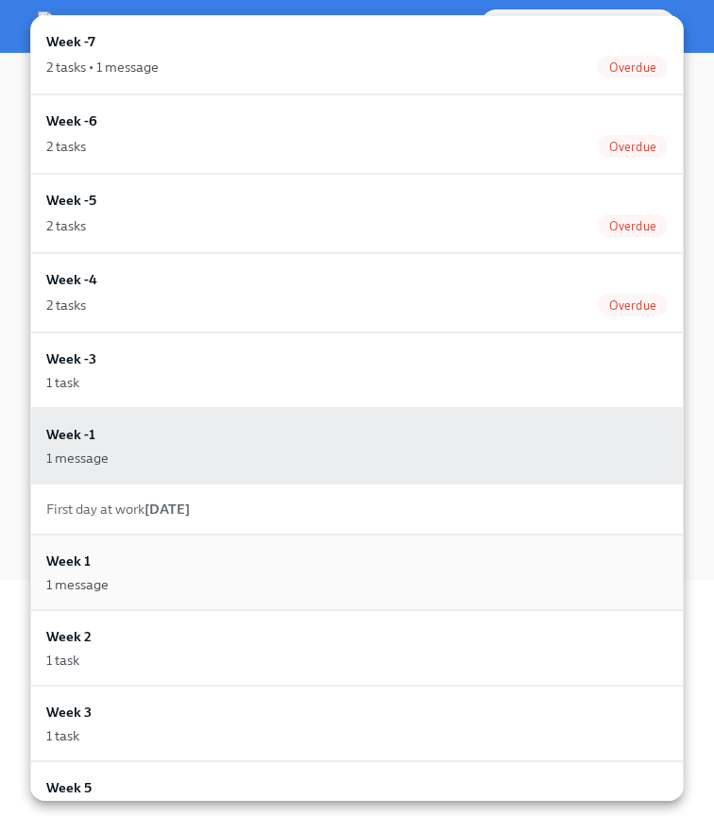
click at [232, 545] on div "Week 1 1 message" at bounding box center [356, 573] width 653 height 76
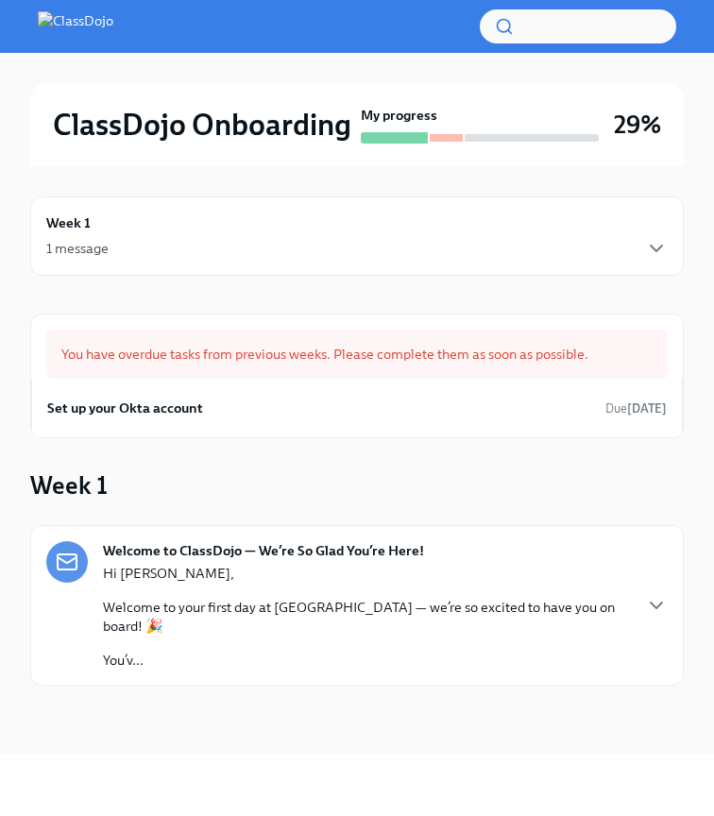
click at [346, 594] on div "Hi [PERSON_NAME], Welcome to your first day at [GEOGRAPHIC_DATA] — we’re so exc…" at bounding box center [366, 617] width 527 height 106
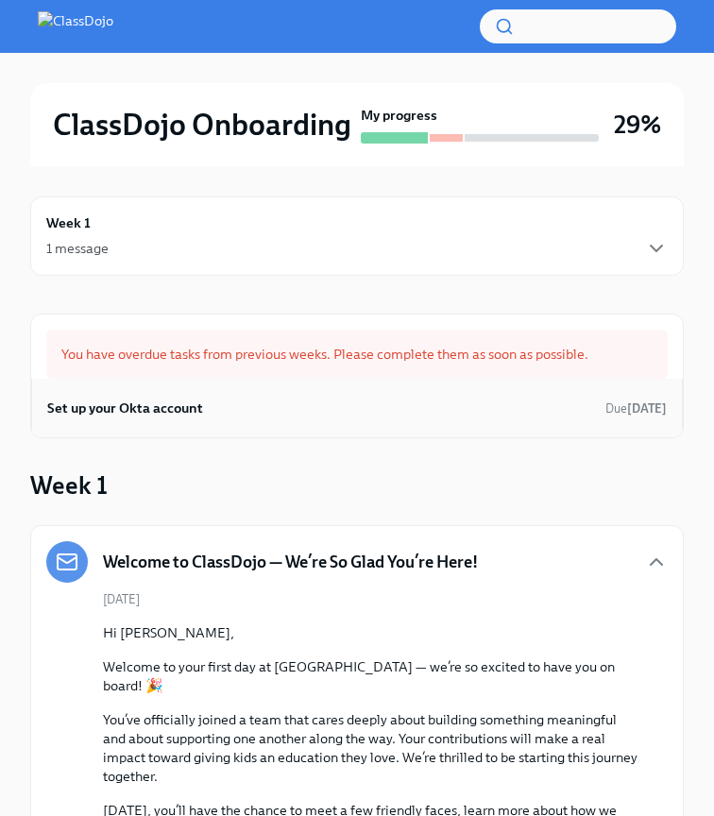
click at [310, 424] on div "Set up your Okta account Due [DATE]" at bounding box center [357, 408] width 652 height 59
click at [282, 240] on div "1 message" at bounding box center [356, 248] width 621 height 23
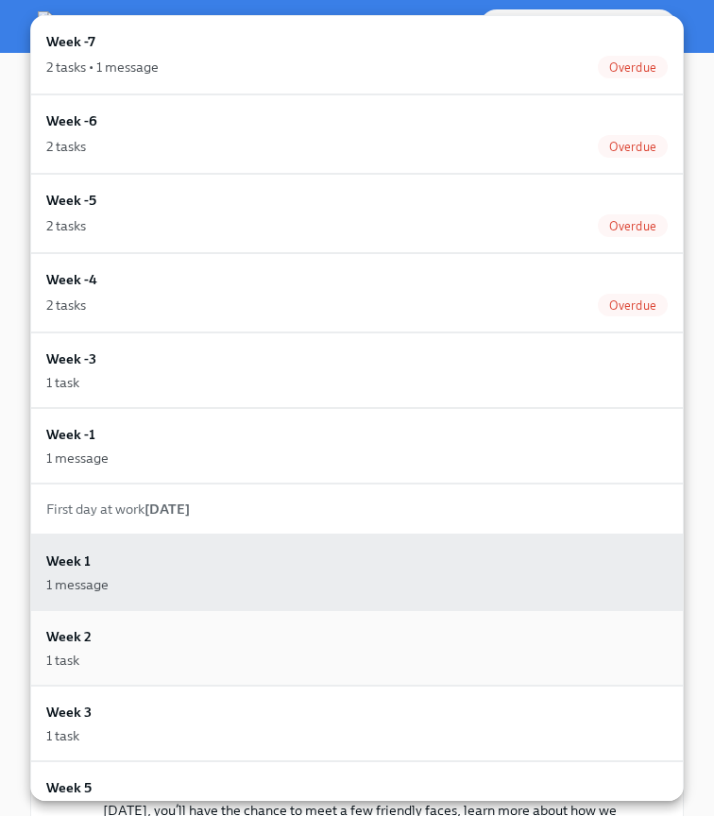
click at [174, 620] on div "Week 2 1 task" at bounding box center [356, 648] width 653 height 76
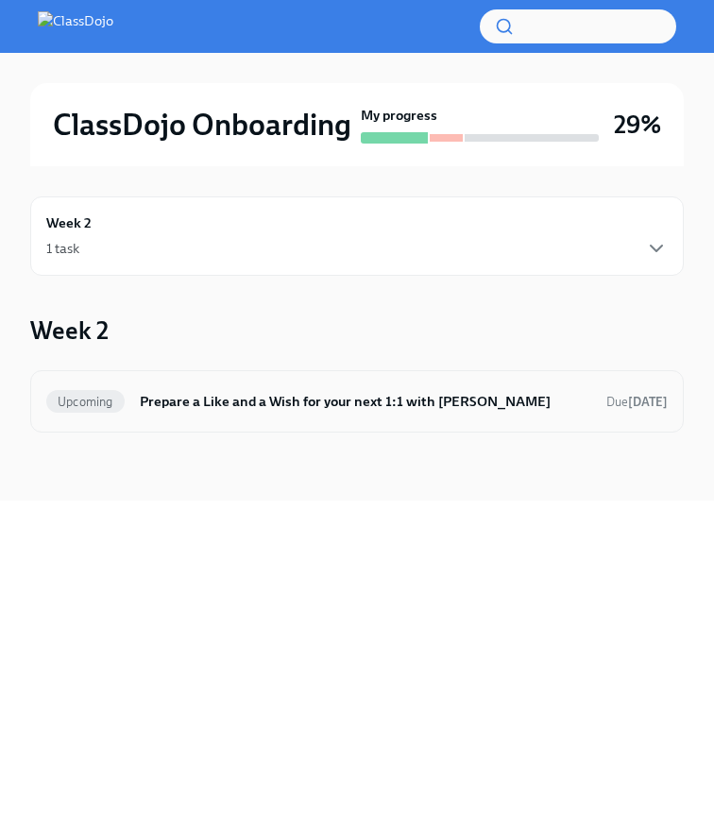
click at [321, 412] on div "Upcoming Prepare a Like and a Wish for your next 1:1 with Coby Due [DATE]" at bounding box center [356, 401] width 621 height 30
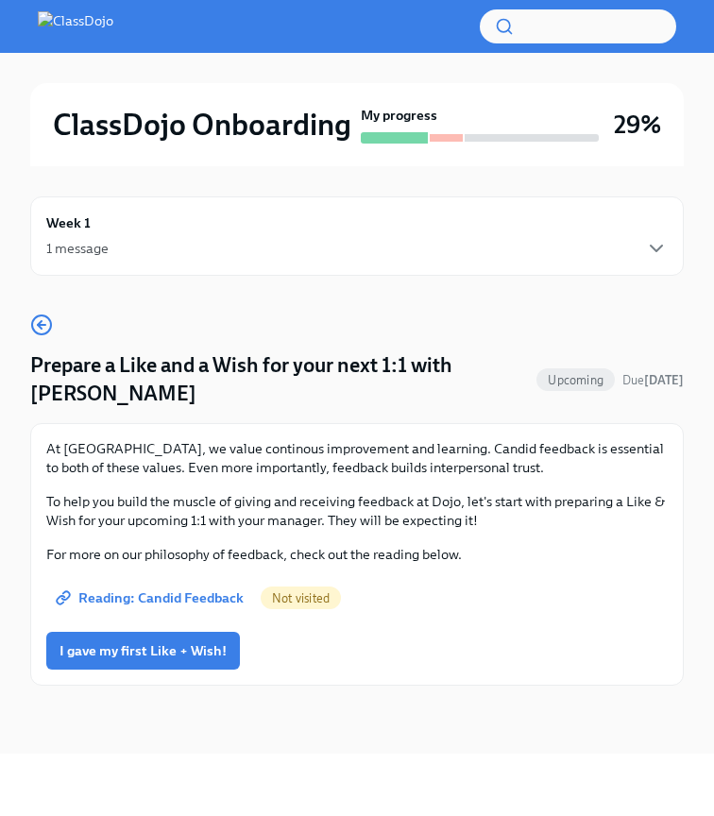
click at [478, 271] on div "Week 1 1 message" at bounding box center [356, 235] width 653 height 79
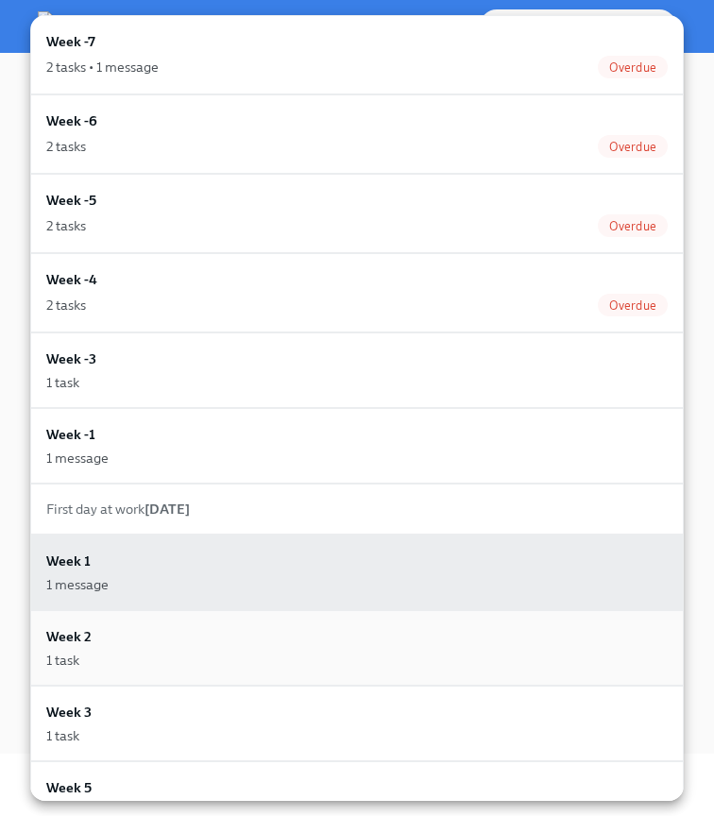
click at [294, 656] on div "1 task" at bounding box center [356, 660] width 621 height 19
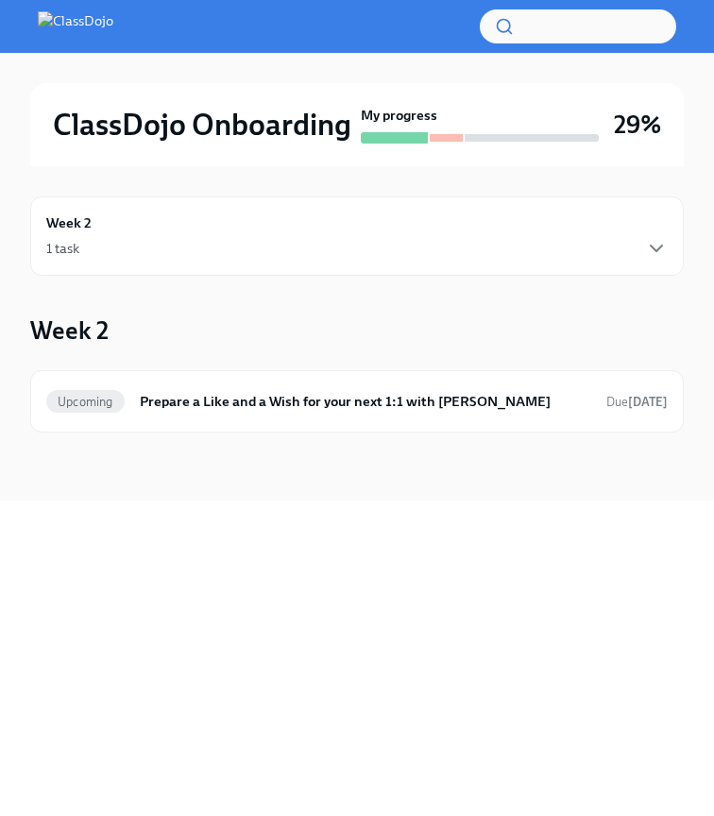
click at [416, 281] on div "Week 2 1 task Week 2 Upcoming Prepare a Like and a Wish for your next 1:1 with …" at bounding box center [356, 333] width 653 height 334
click at [430, 230] on div "Week 2 1 task" at bounding box center [356, 235] width 621 height 47
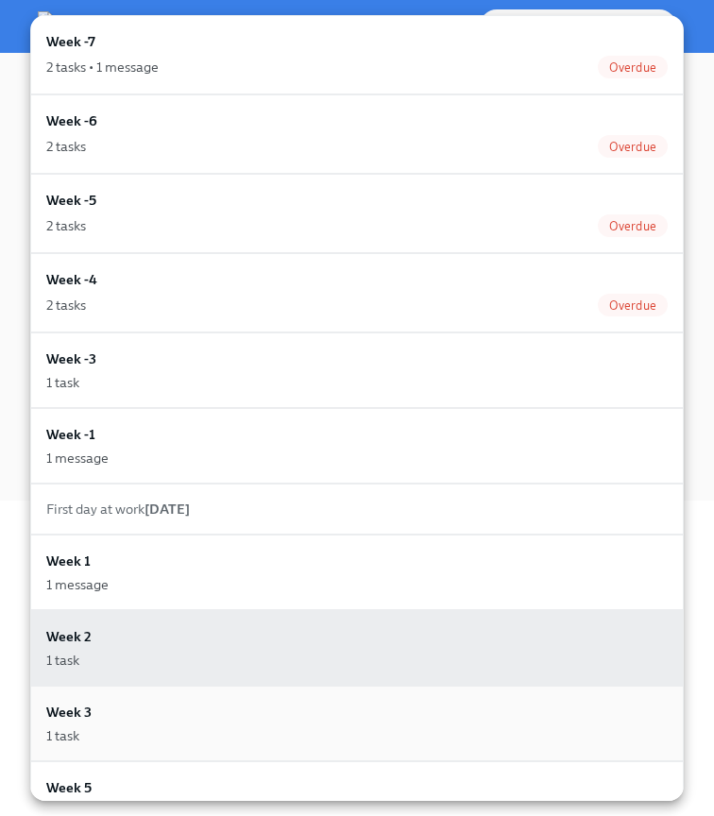
click at [173, 752] on div "Week 3 1 task" at bounding box center [356, 724] width 653 height 76
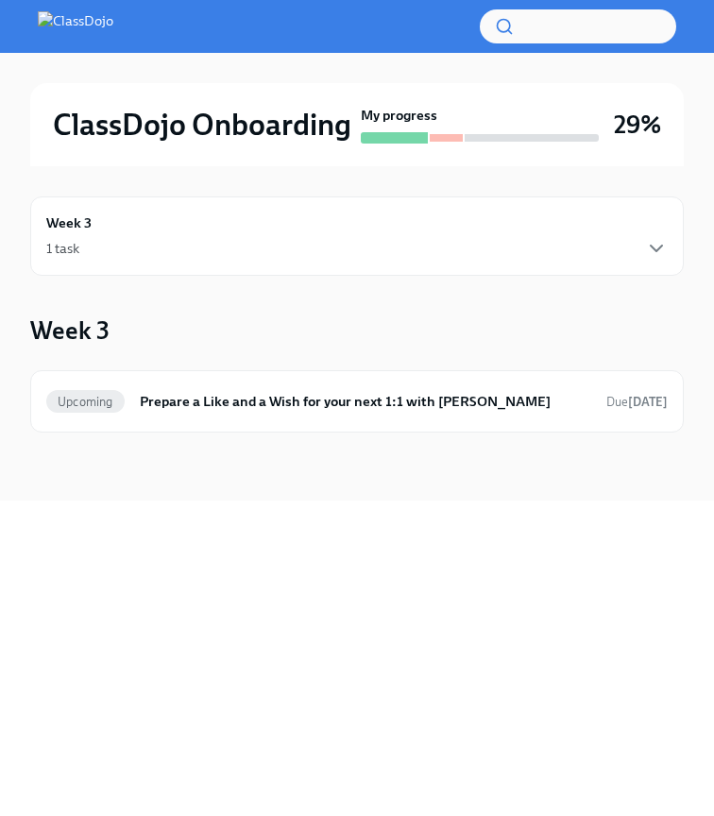
click at [454, 238] on div "1 task" at bounding box center [356, 248] width 621 height 23
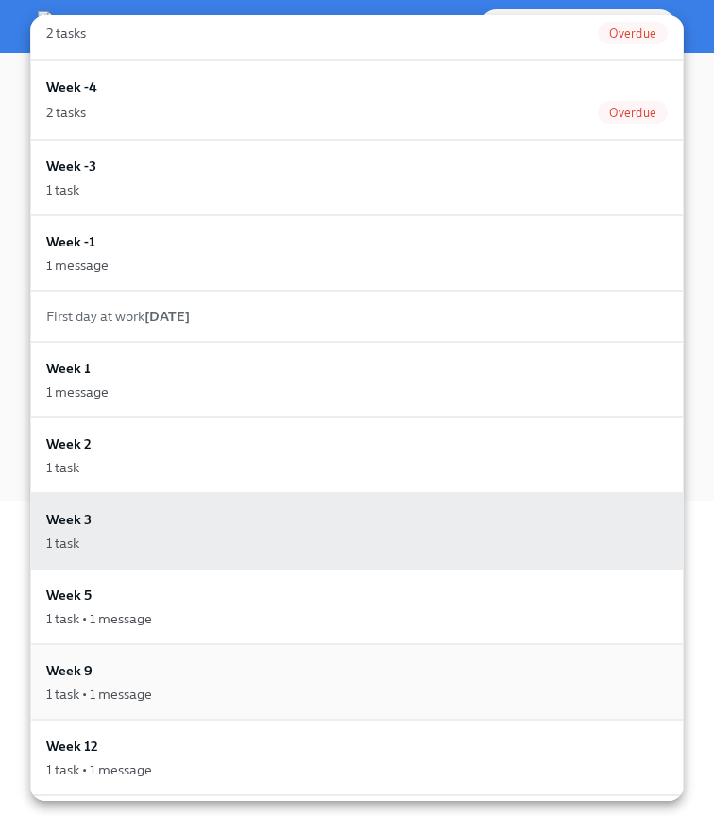
scroll to position [249, 0]
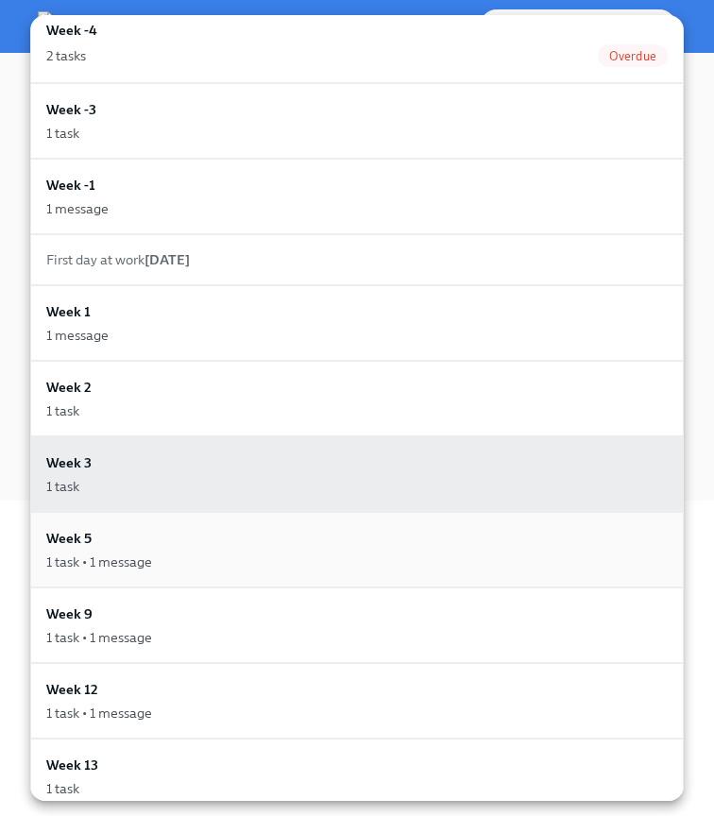
click at [221, 551] on div "Week 5 1 task • 1 message" at bounding box center [356, 549] width 621 height 43
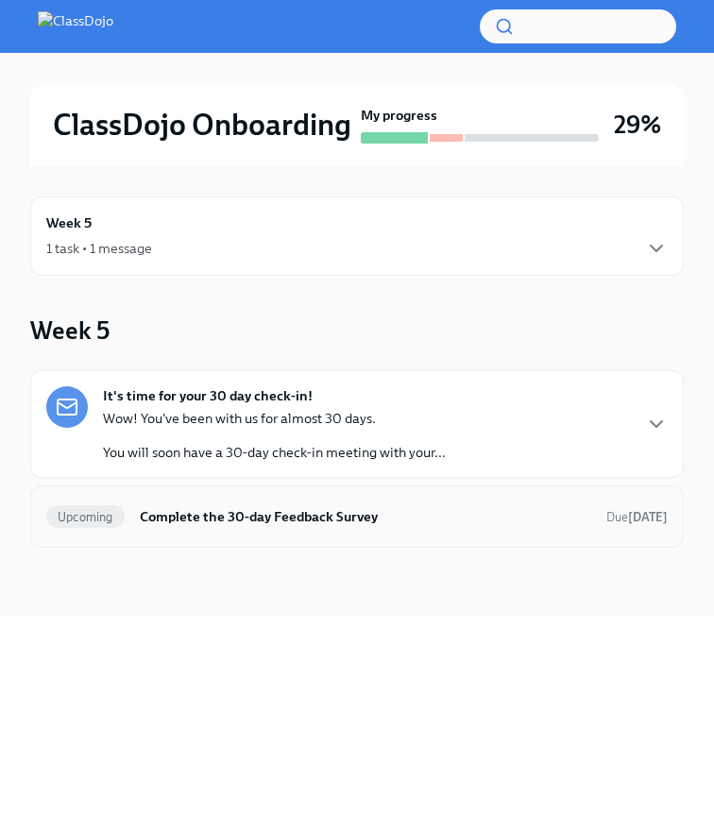
click at [293, 521] on h6 "Complete the 30-day Feedback Survey" at bounding box center [365, 516] width 451 height 21
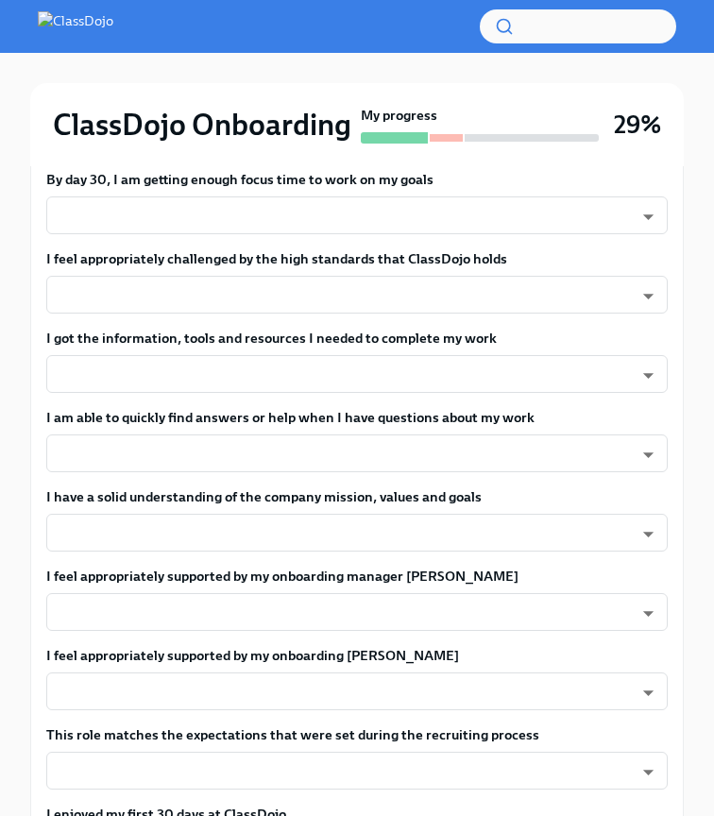
scroll to position [524, 0]
